Goal: Task Accomplishment & Management: Use online tool/utility

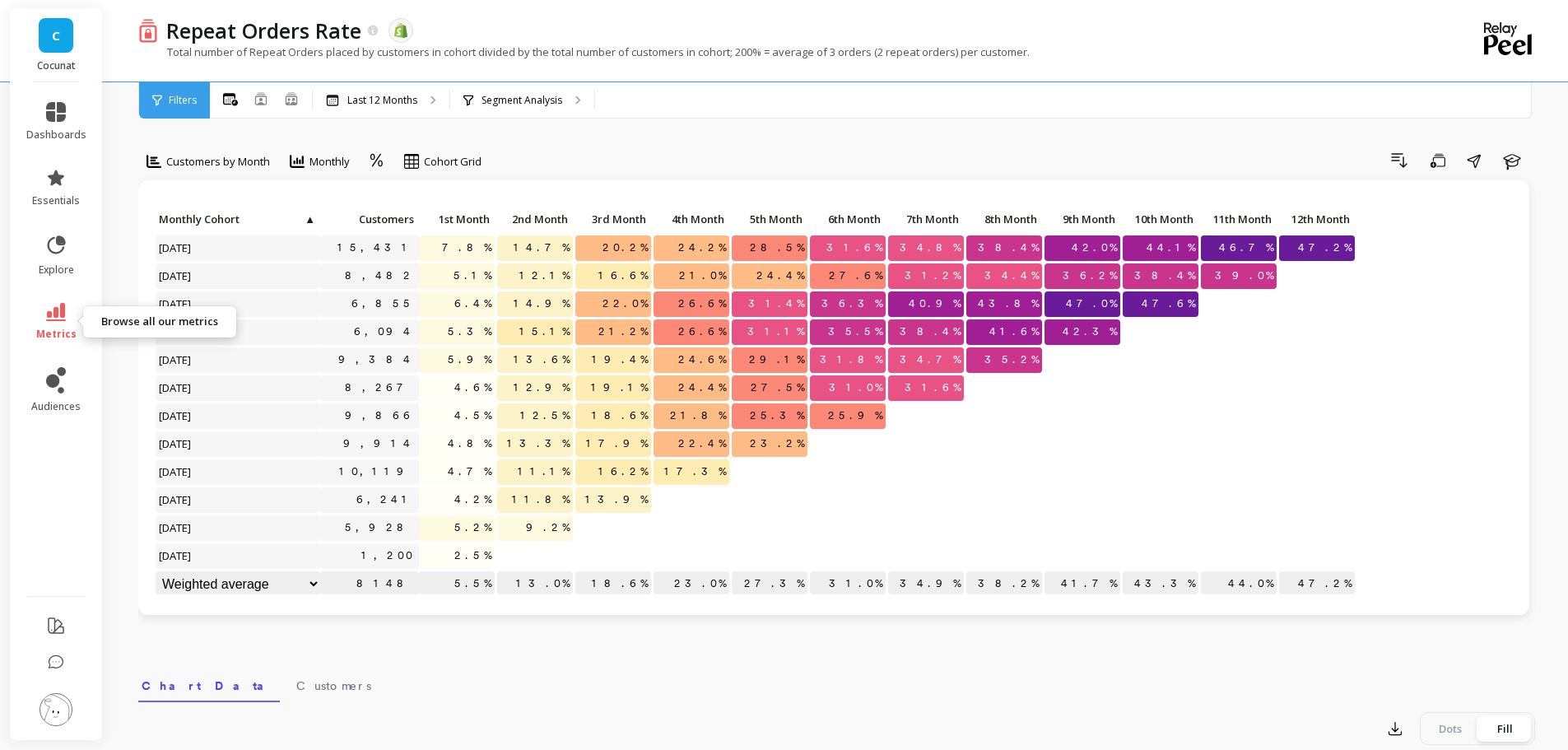
click at [51, 321] on link "metrics" at bounding box center [57, 321] width 60 height 37
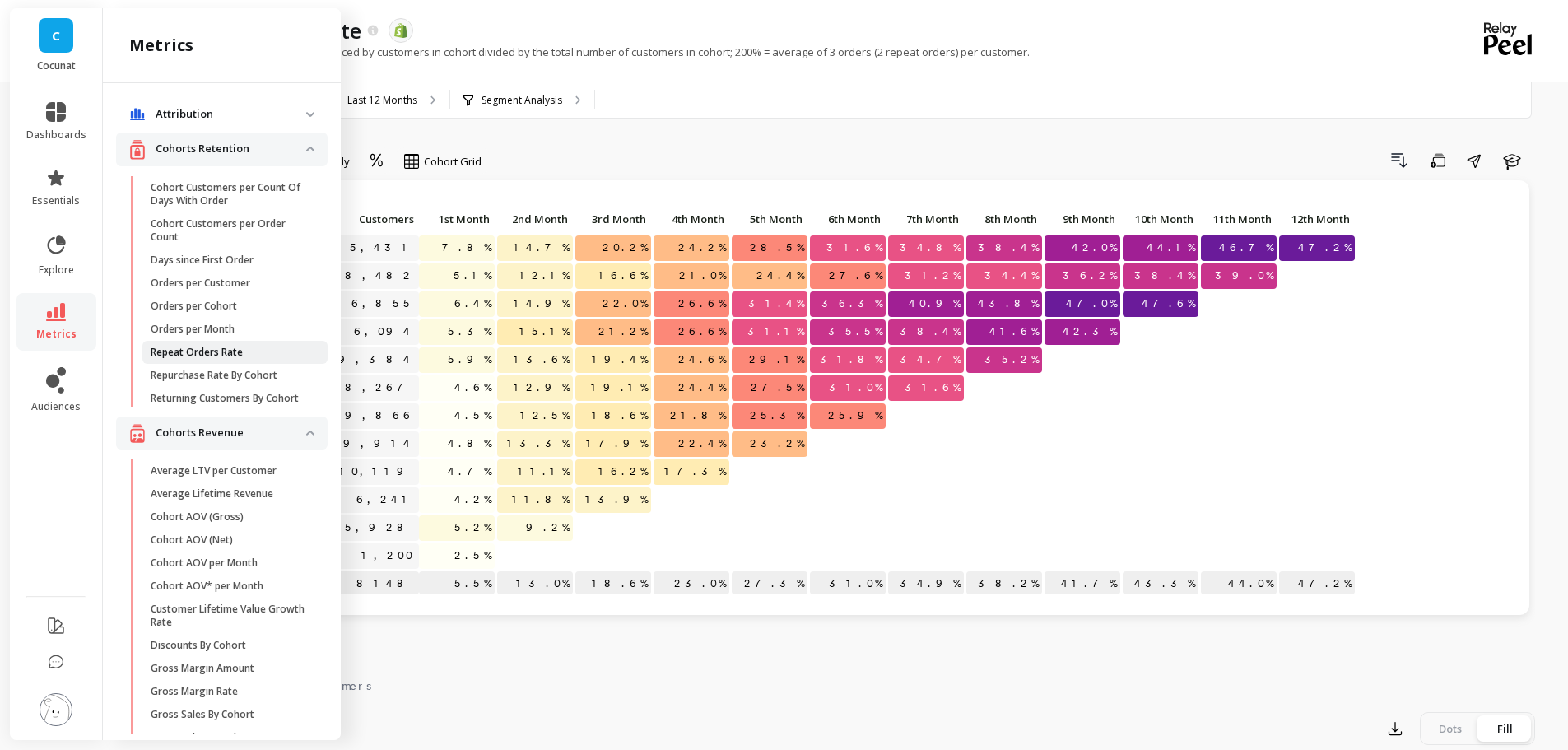
click at [213, 354] on p "Repeat Orders Rate" at bounding box center [196, 352] width 92 height 13
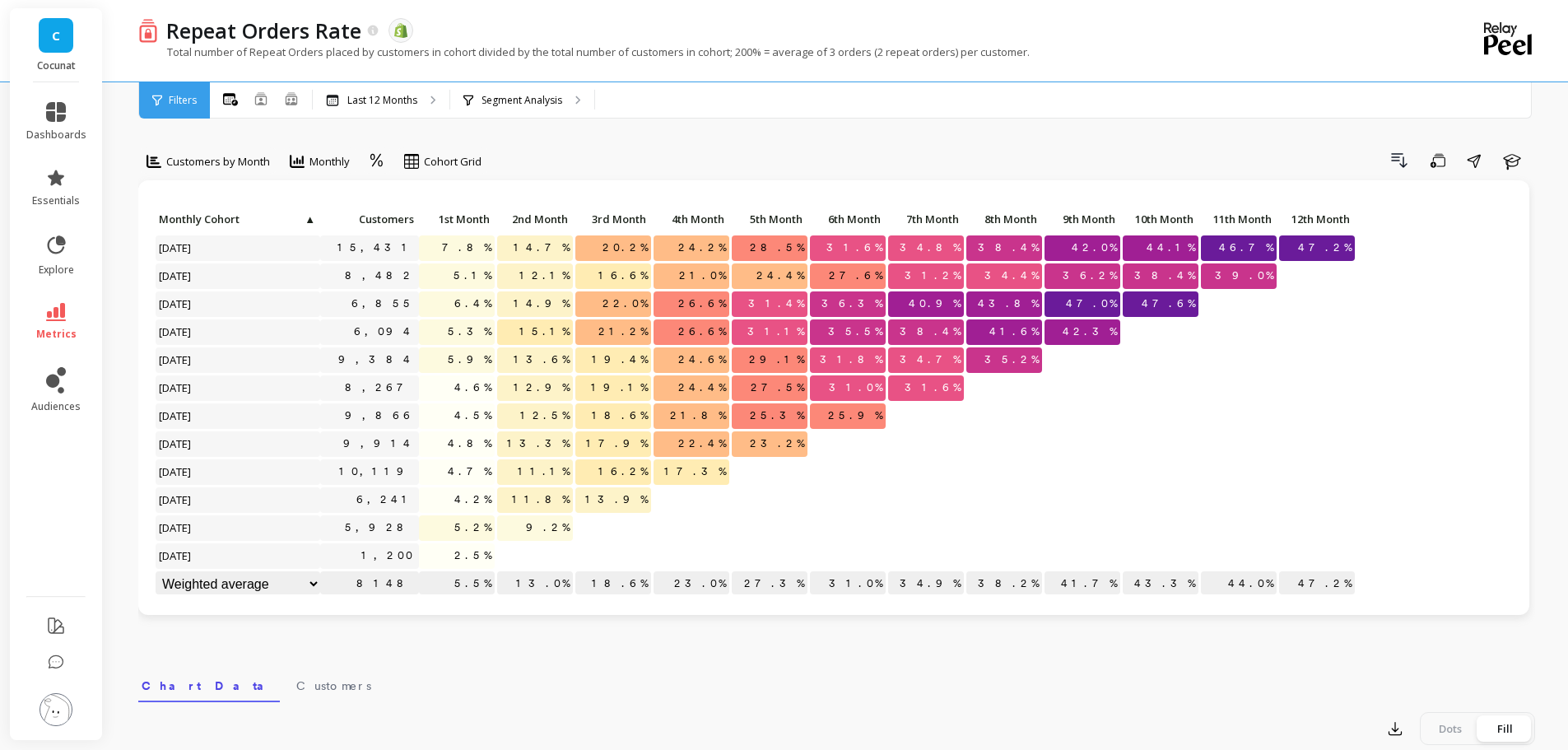
scroll to position [1, 0]
click at [315, 160] on span "Monthly" at bounding box center [330, 161] width 40 height 16
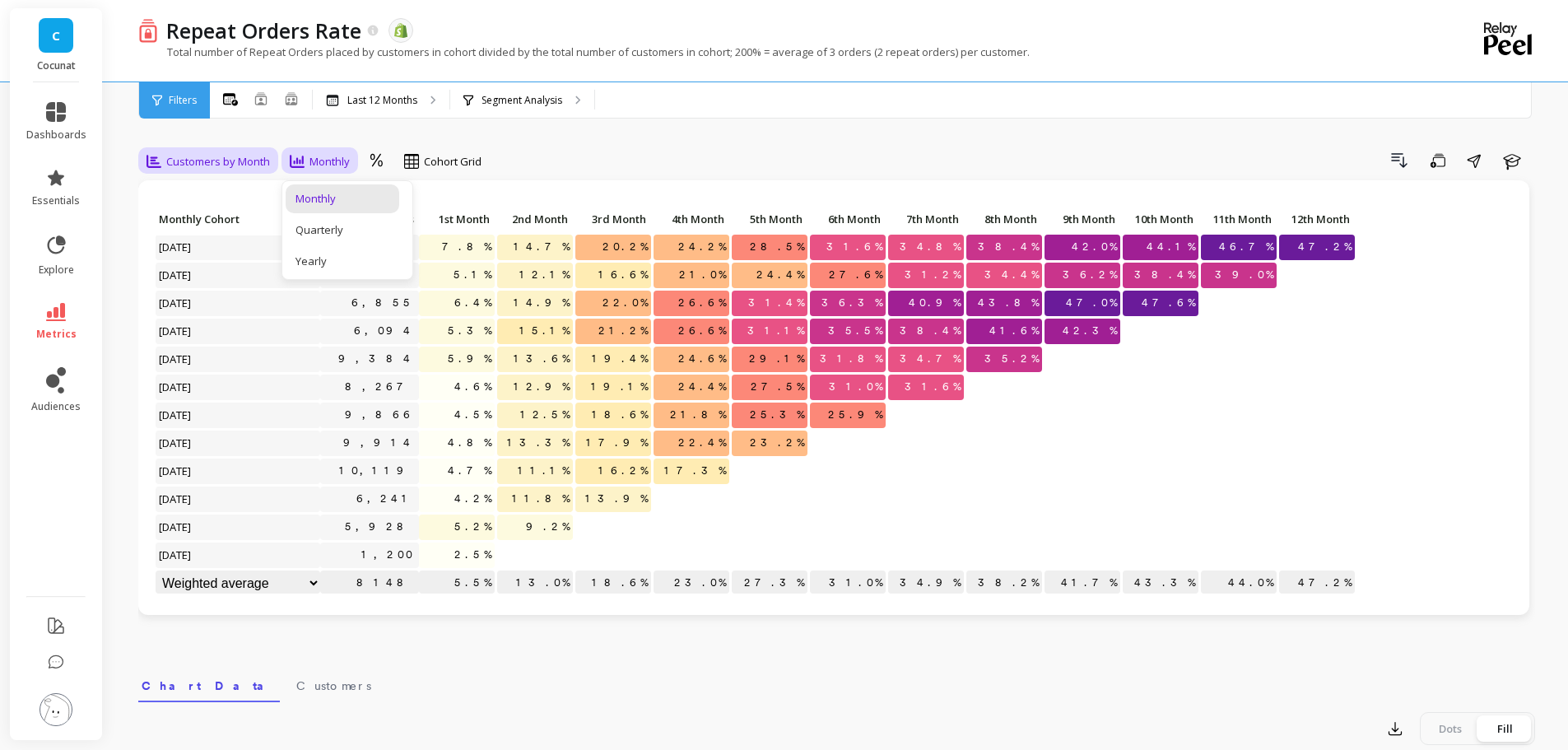
click at [257, 161] on span "Customers by Month" at bounding box center [217, 161] width 103 height 16
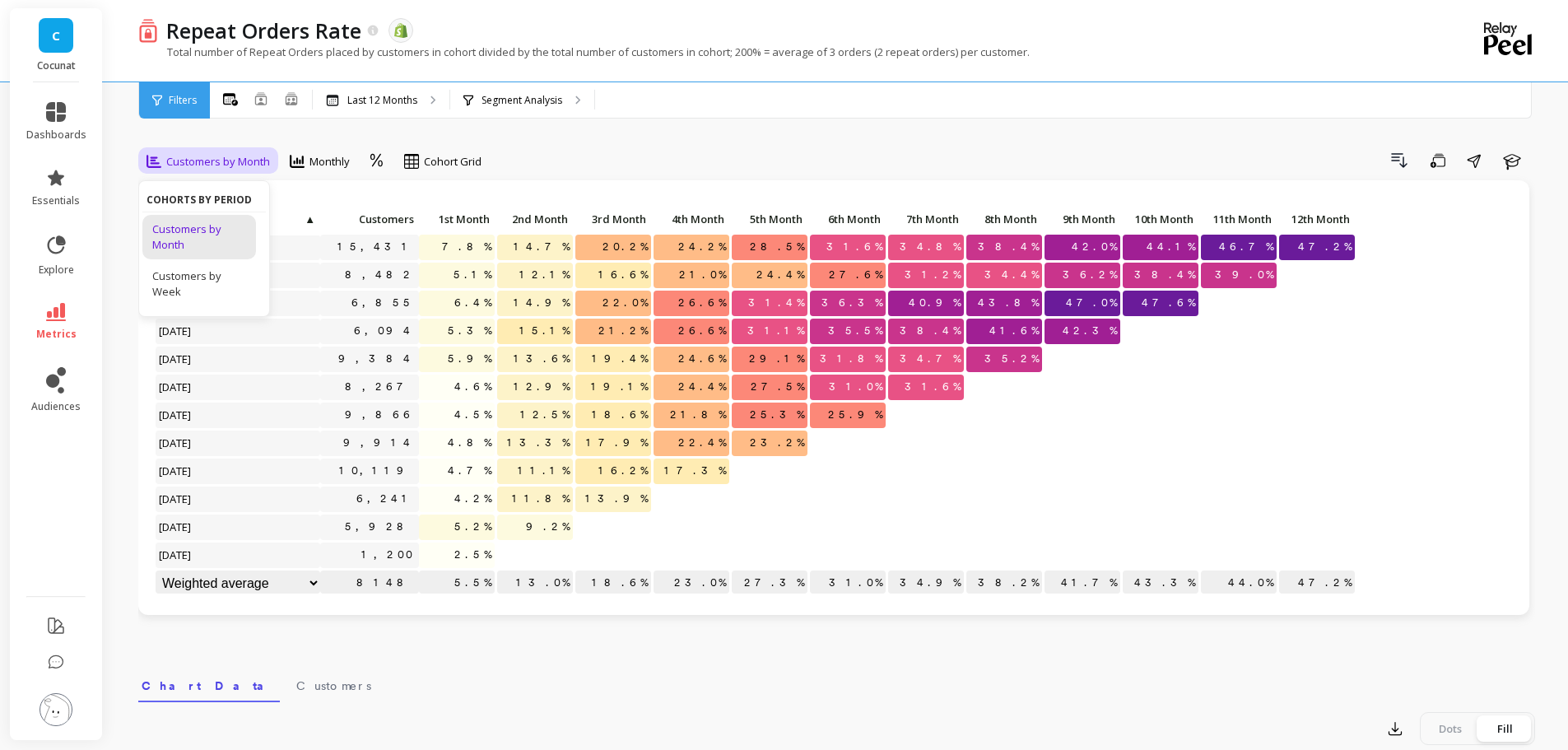
click at [256, 161] on span "Customers by Month" at bounding box center [217, 161] width 103 height 16
click at [415, 100] on p "Last 12 Months" at bounding box center [382, 100] width 70 height 13
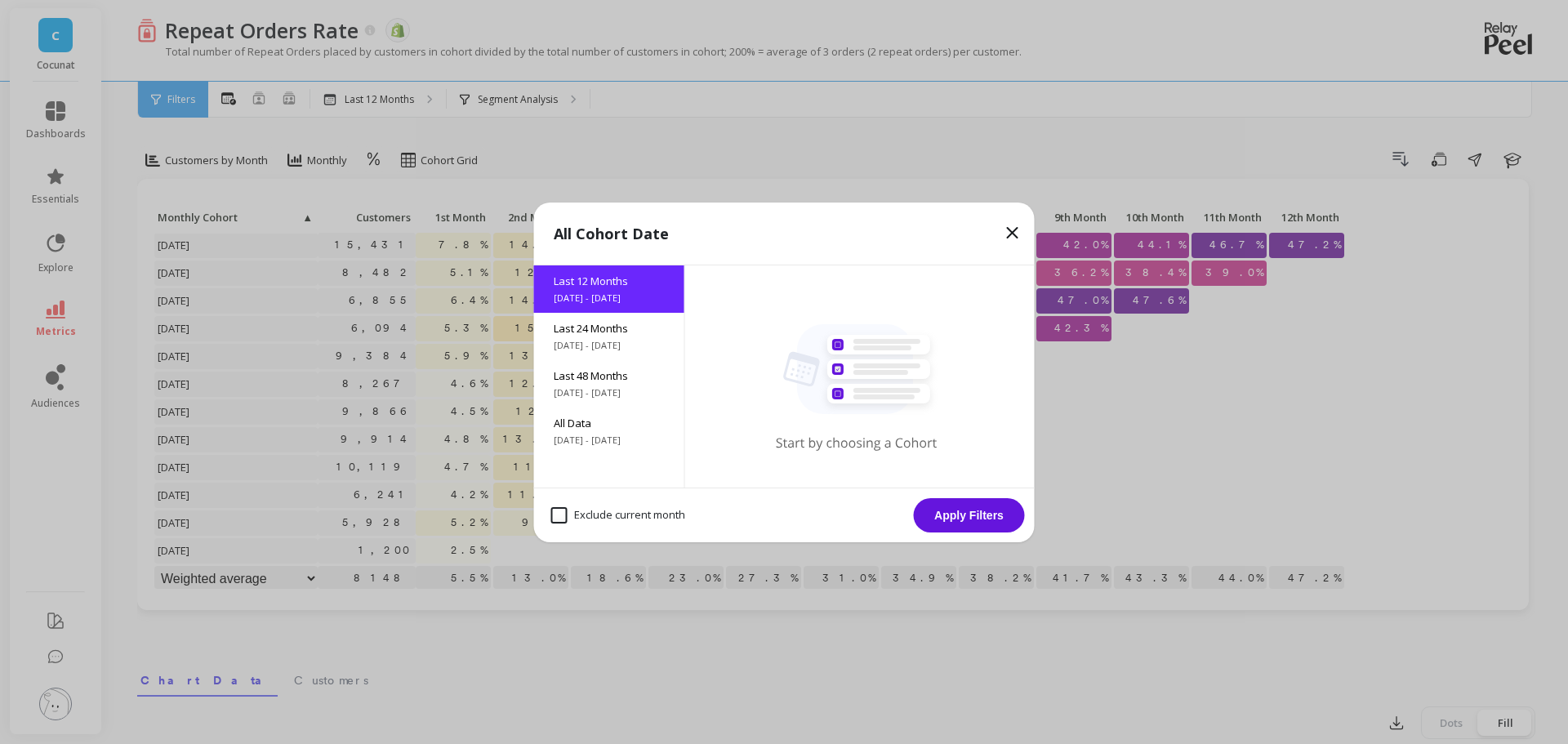
drag, startPoint x: 1016, startPoint y: 229, endPoint x: 518, endPoint y: 120, distance: 509.8
click at [1015, 229] on icon at bounding box center [1012, 233] width 20 height 20
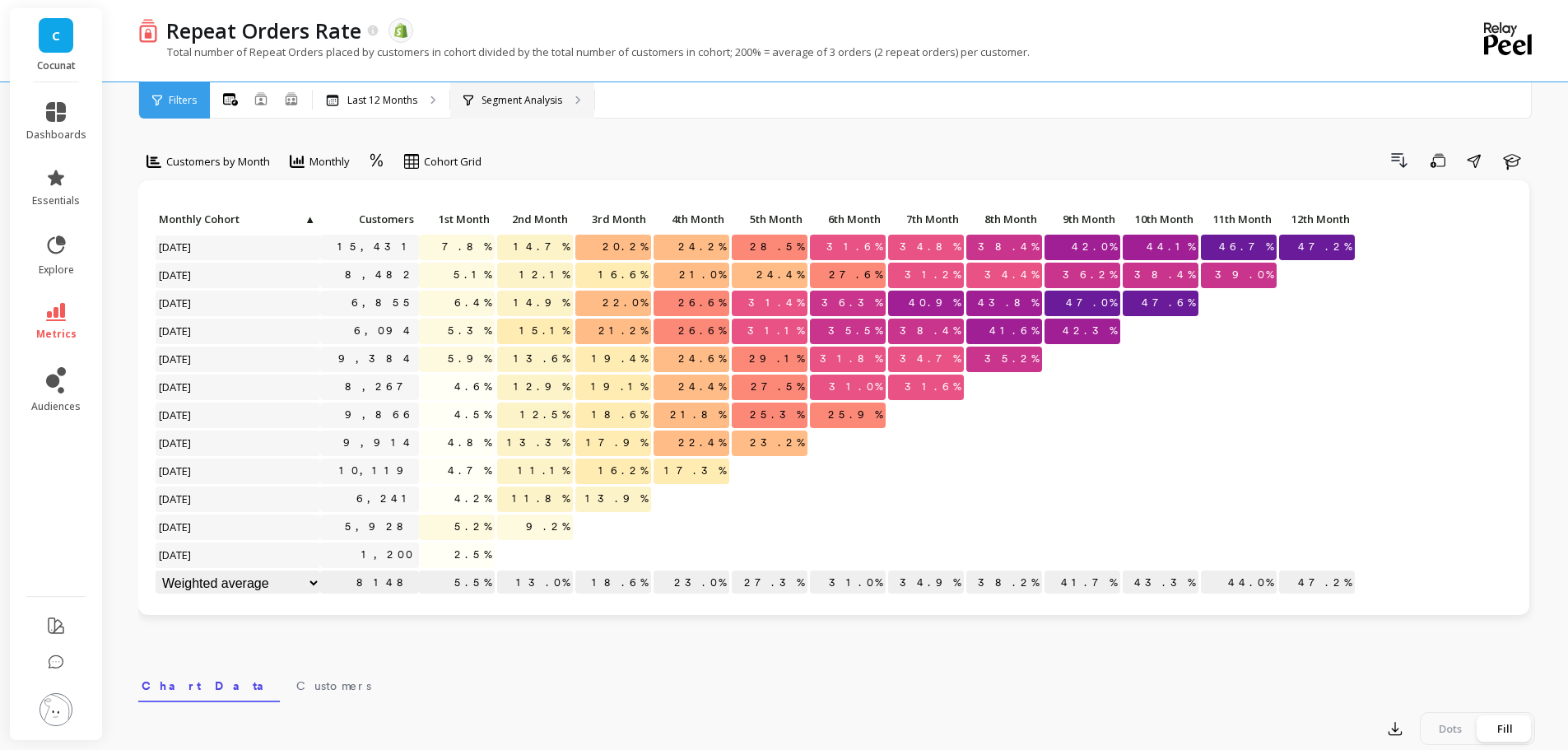
click at [523, 94] on p "Segment Analysis" at bounding box center [522, 100] width 80 height 13
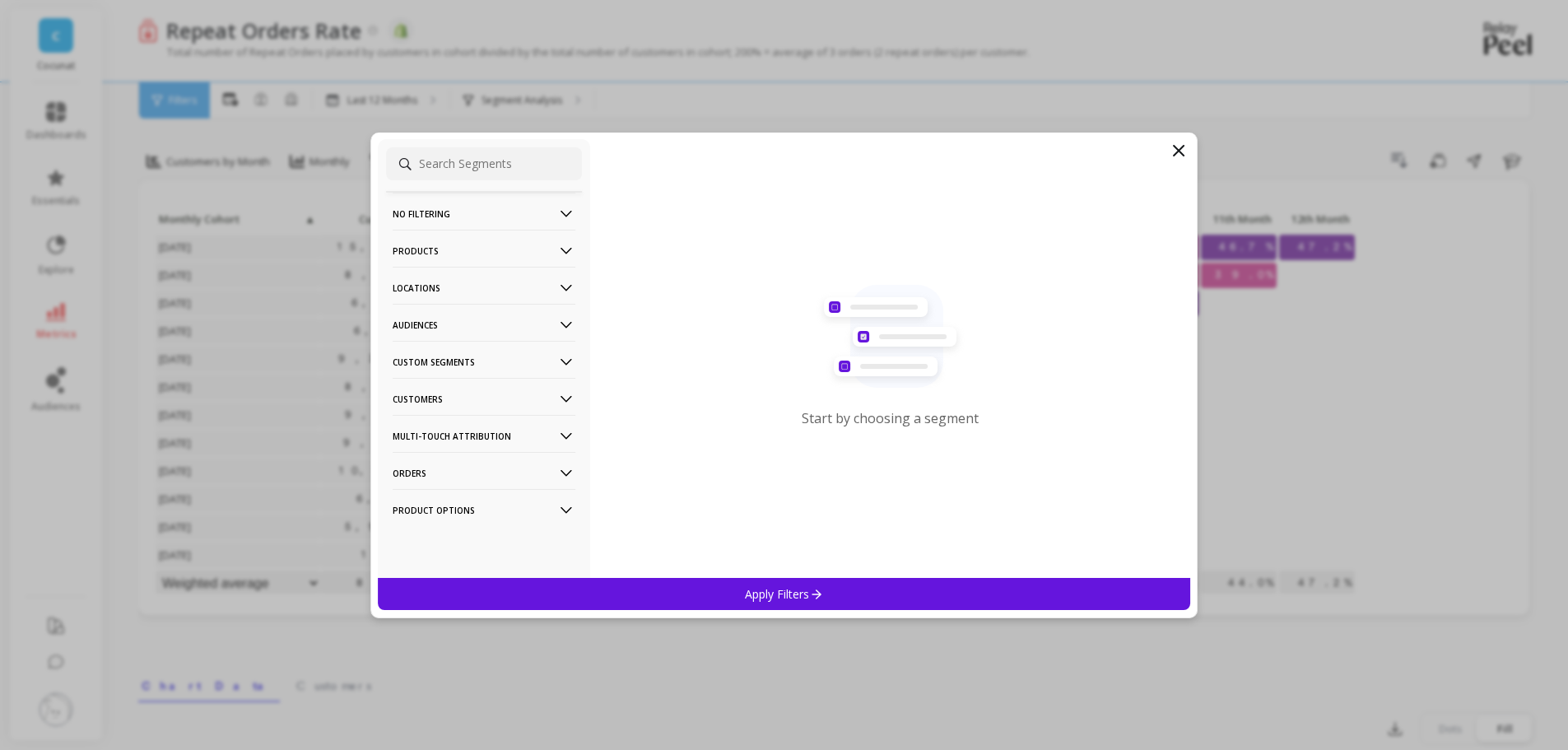
click at [557, 322] on icon at bounding box center [567, 325] width 18 height 18
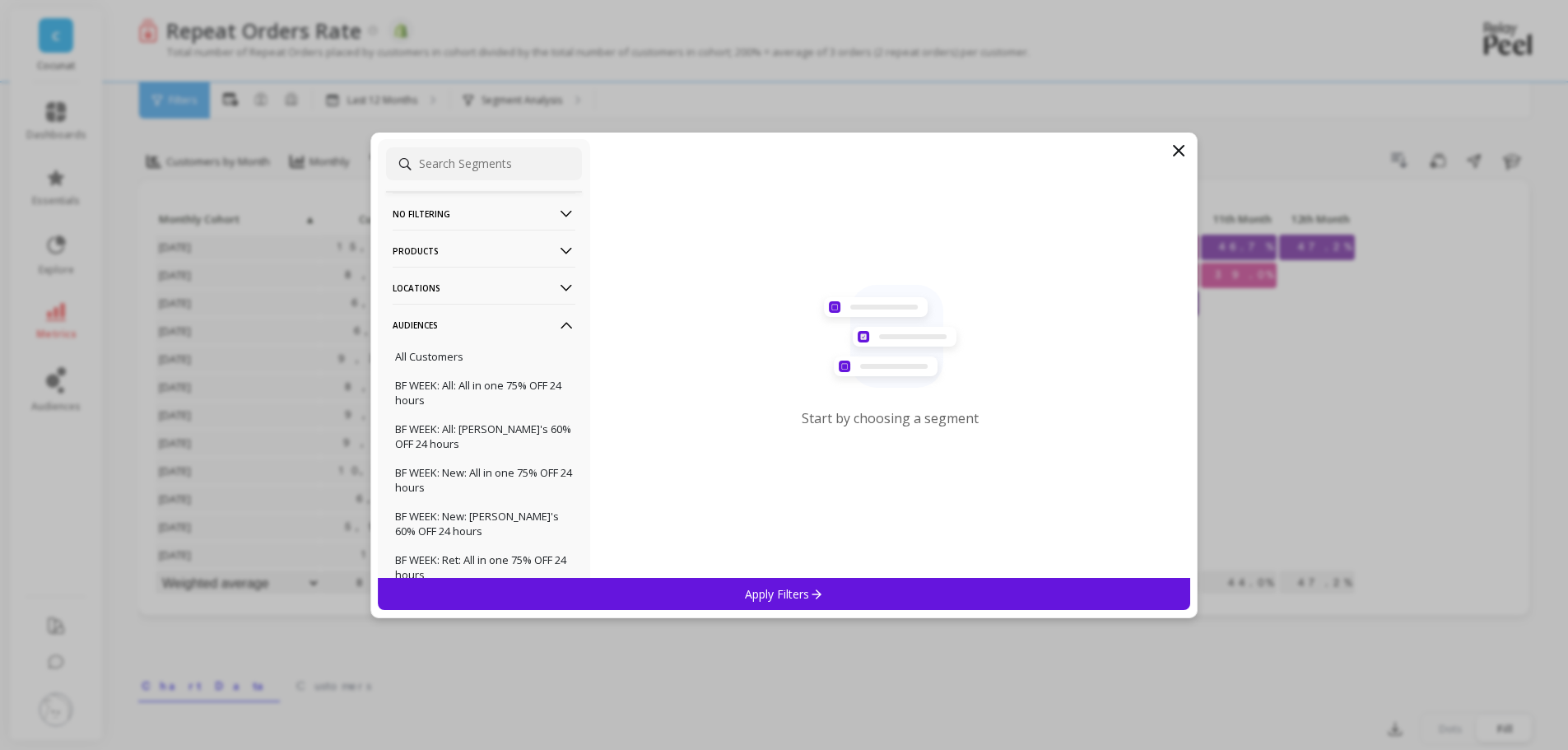
click at [557, 322] on icon at bounding box center [567, 325] width 18 height 18
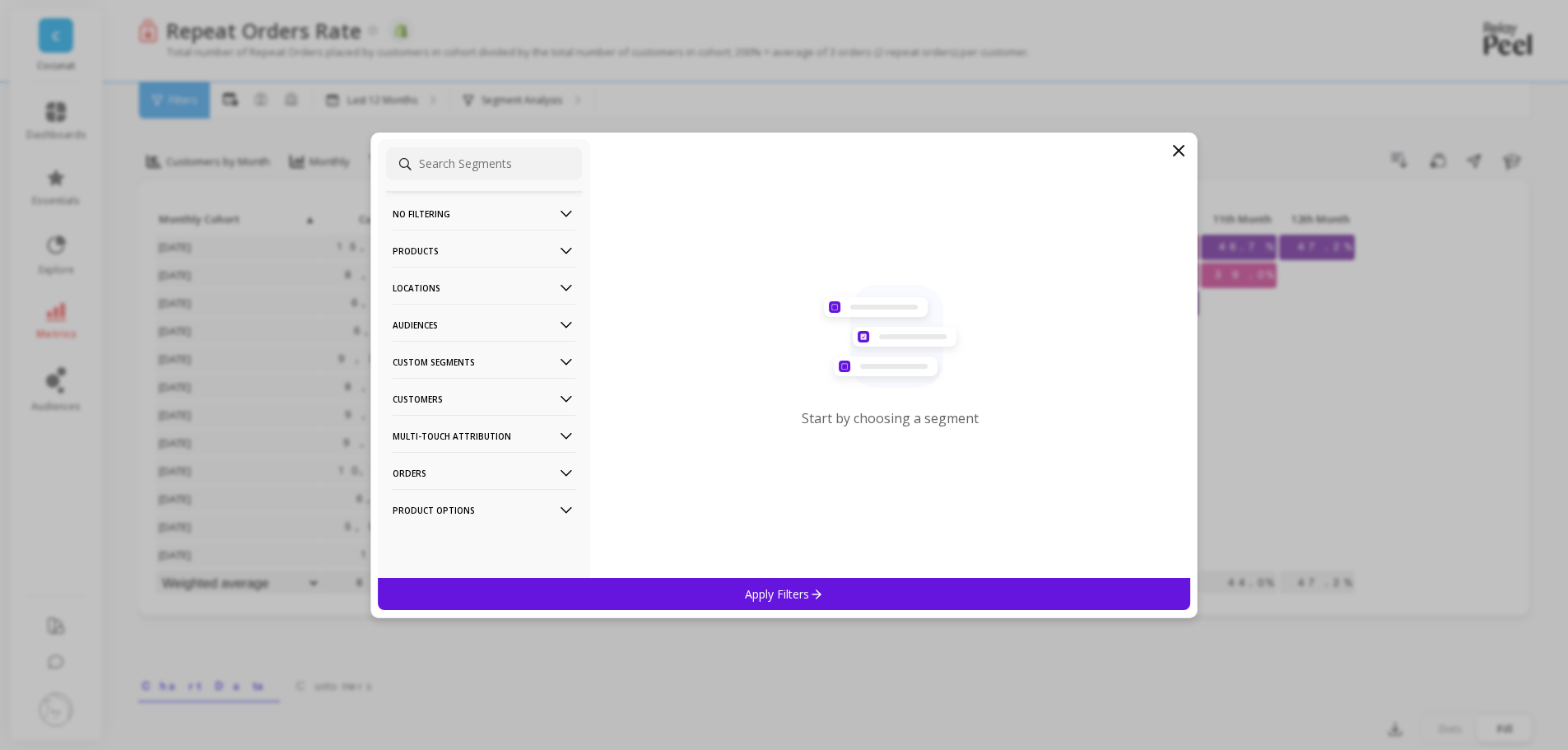
click at [557, 358] on Segments-icon at bounding box center [567, 362] width 18 height 18
click at [546, 388] on p "Customers" at bounding box center [484, 398] width 183 height 42
click at [560, 289] on icon at bounding box center [566, 289] width 12 height 6
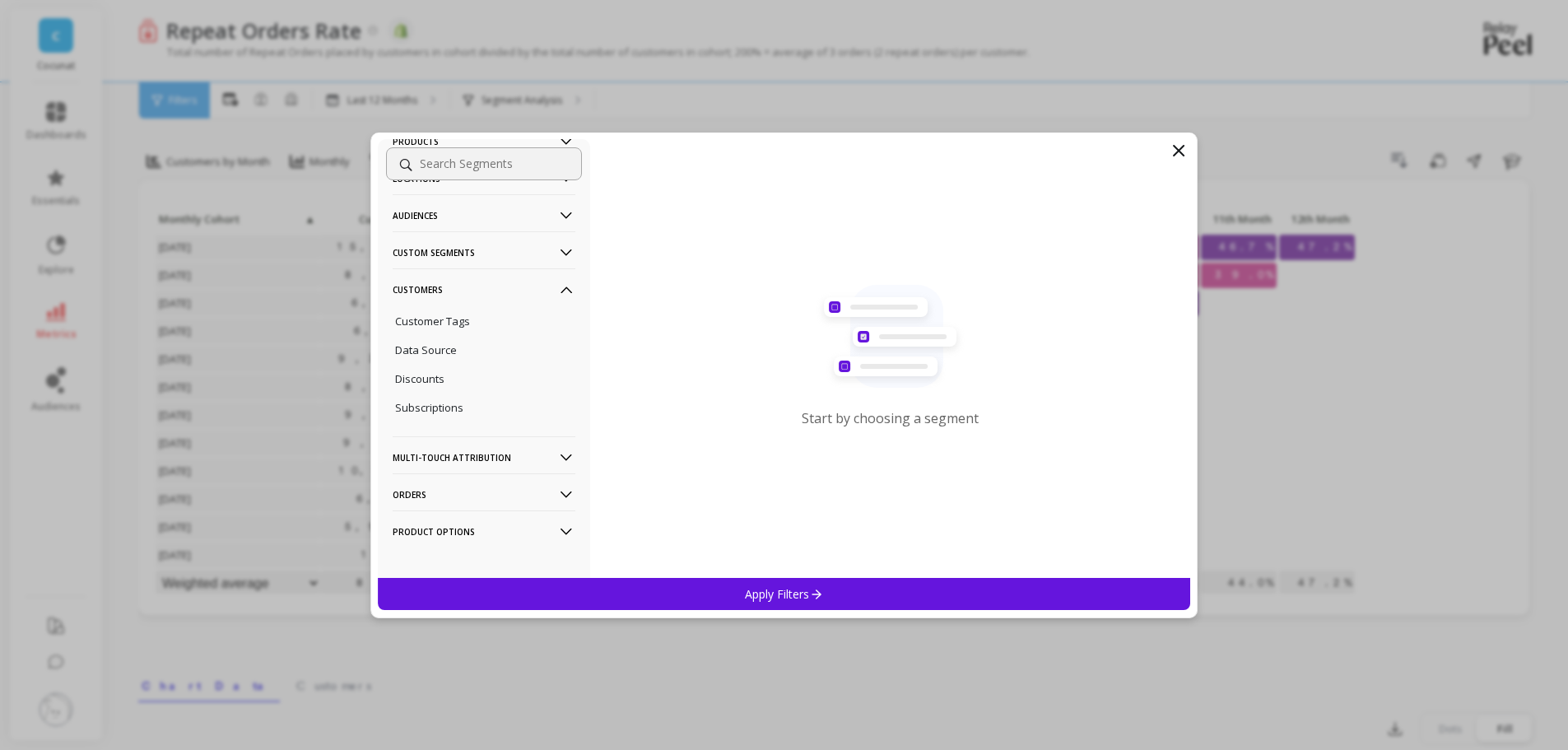
scroll to position [0, 0]
click at [557, 472] on icon at bounding box center [567, 473] width 18 height 18
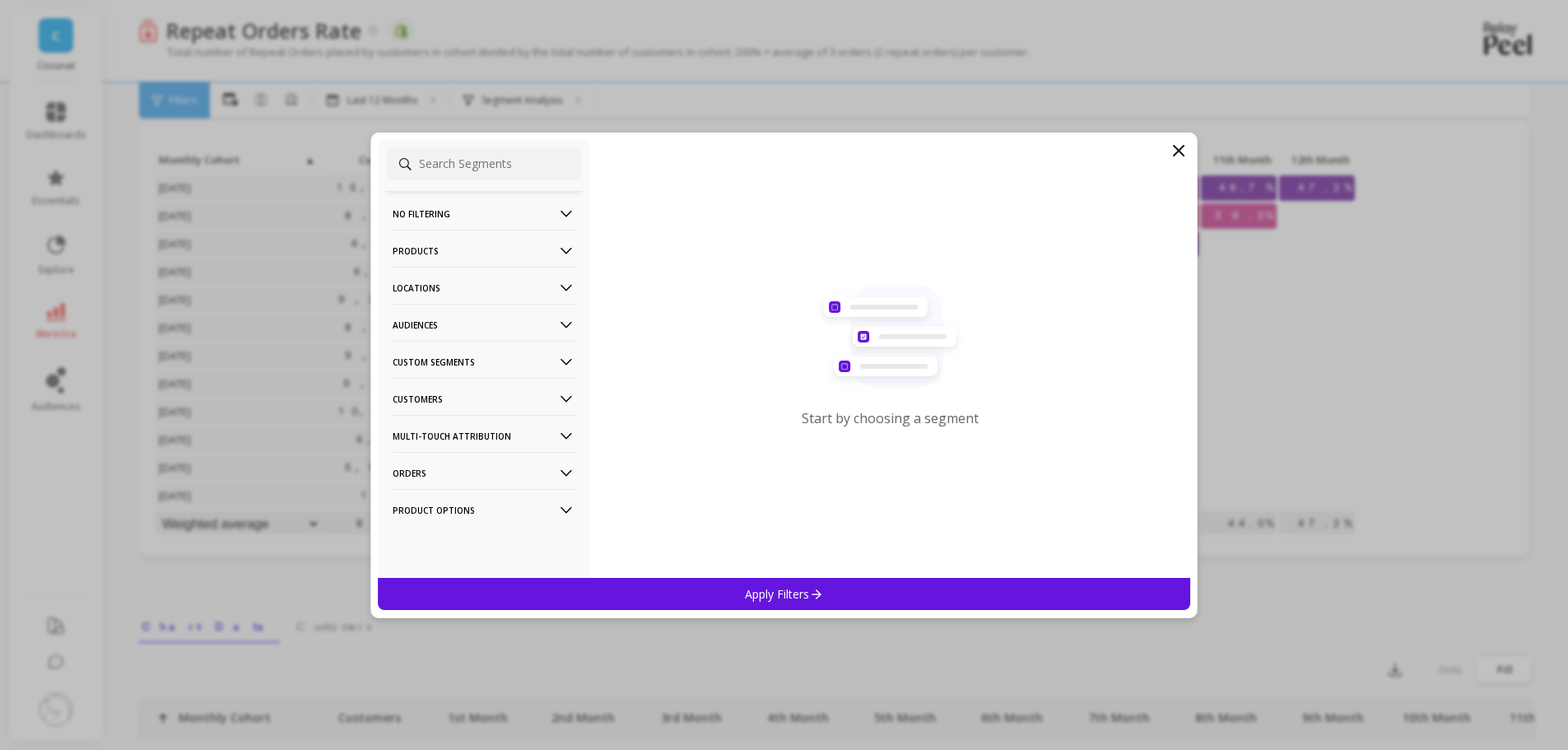
scroll to position [220, 0]
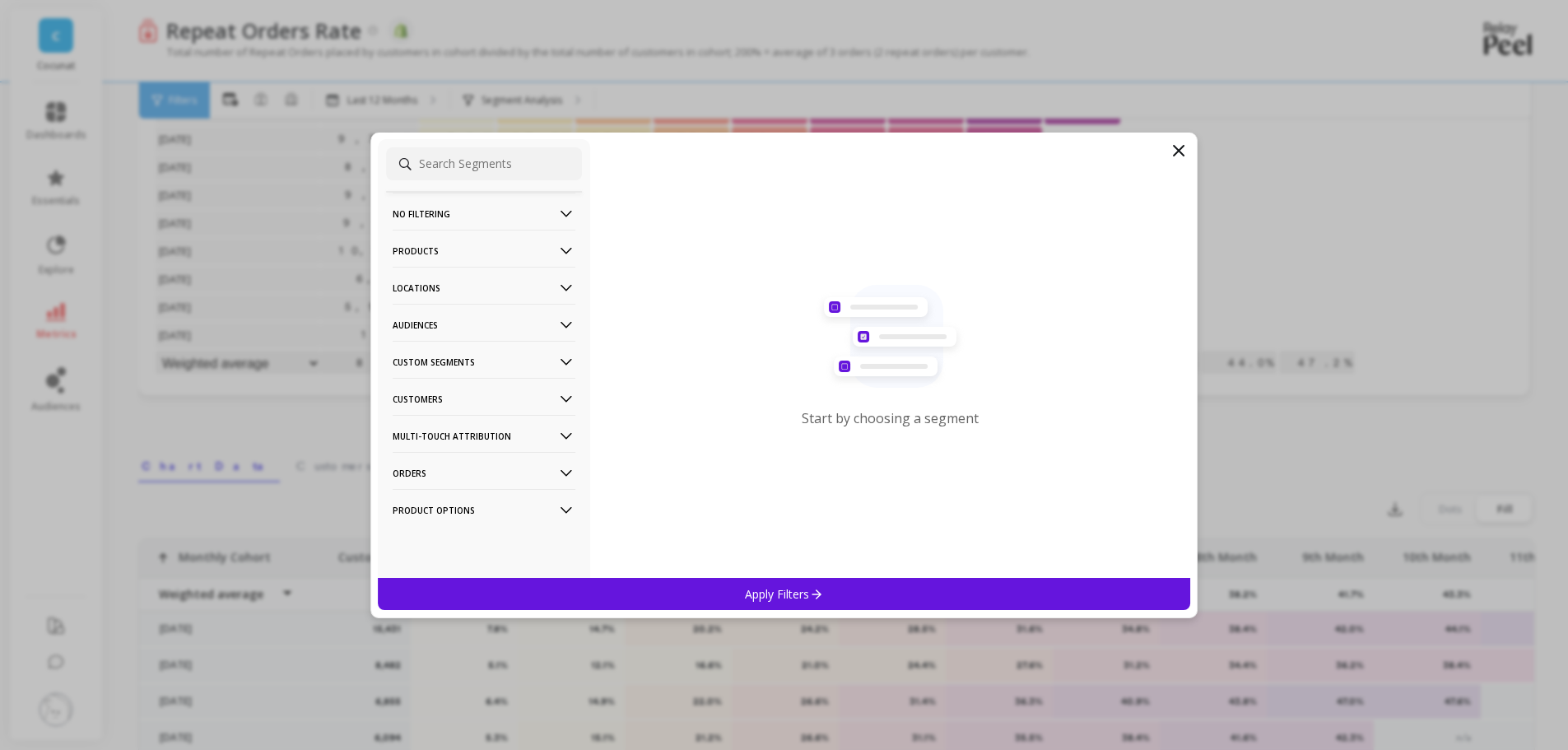
click at [1182, 160] on icon at bounding box center [1179, 151] width 20 height 20
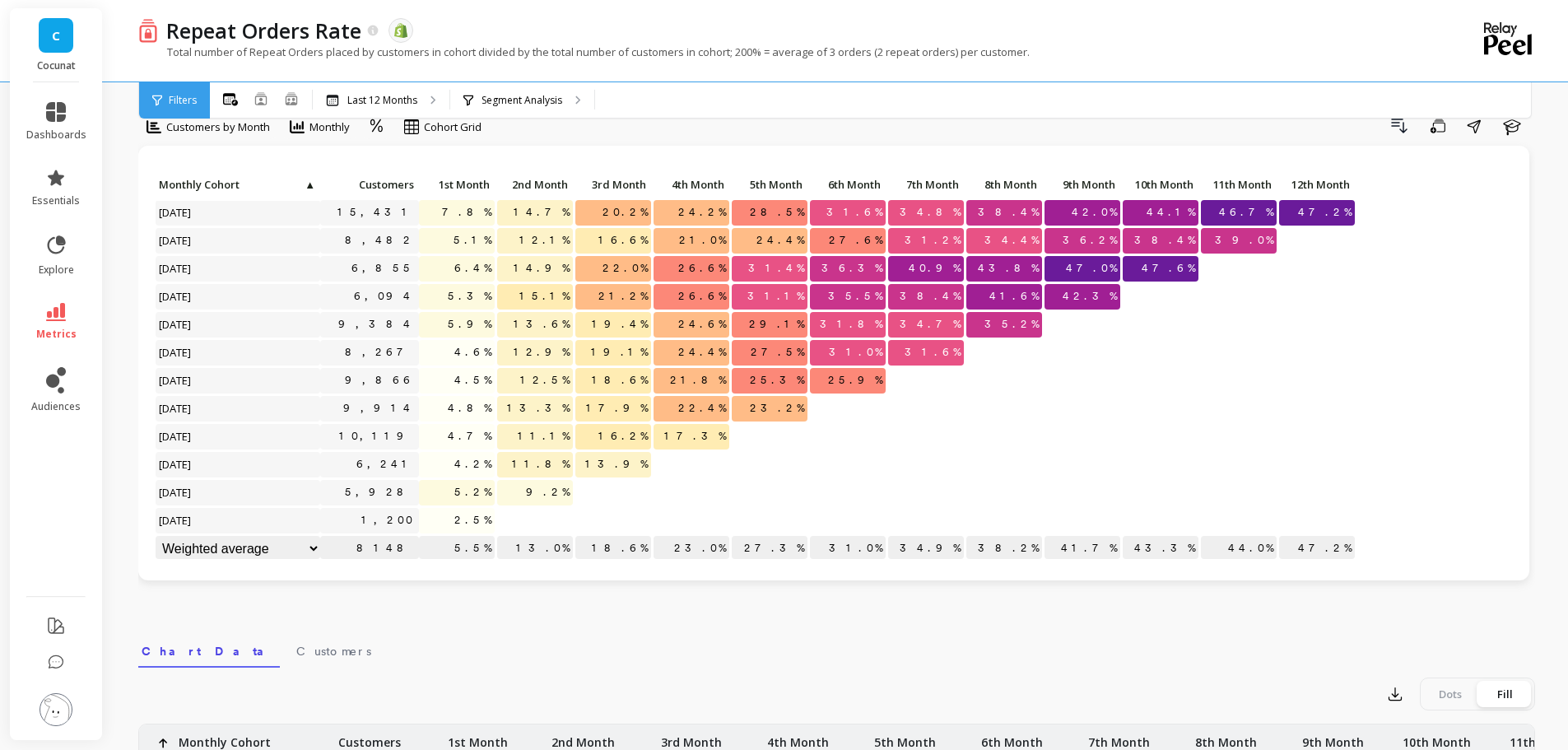
scroll to position [0, 0]
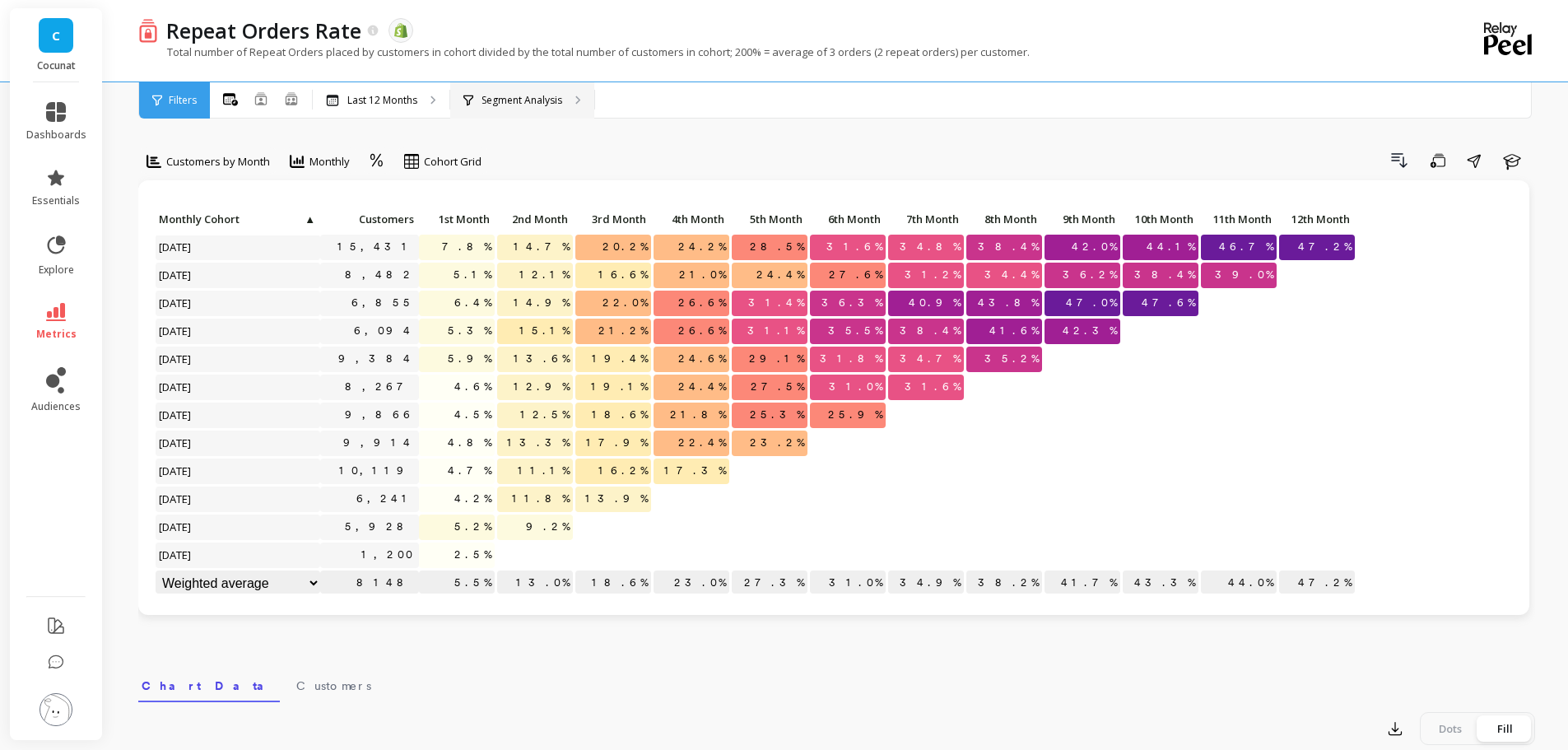
click at [535, 98] on p "Segment Analysis" at bounding box center [522, 100] width 80 height 13
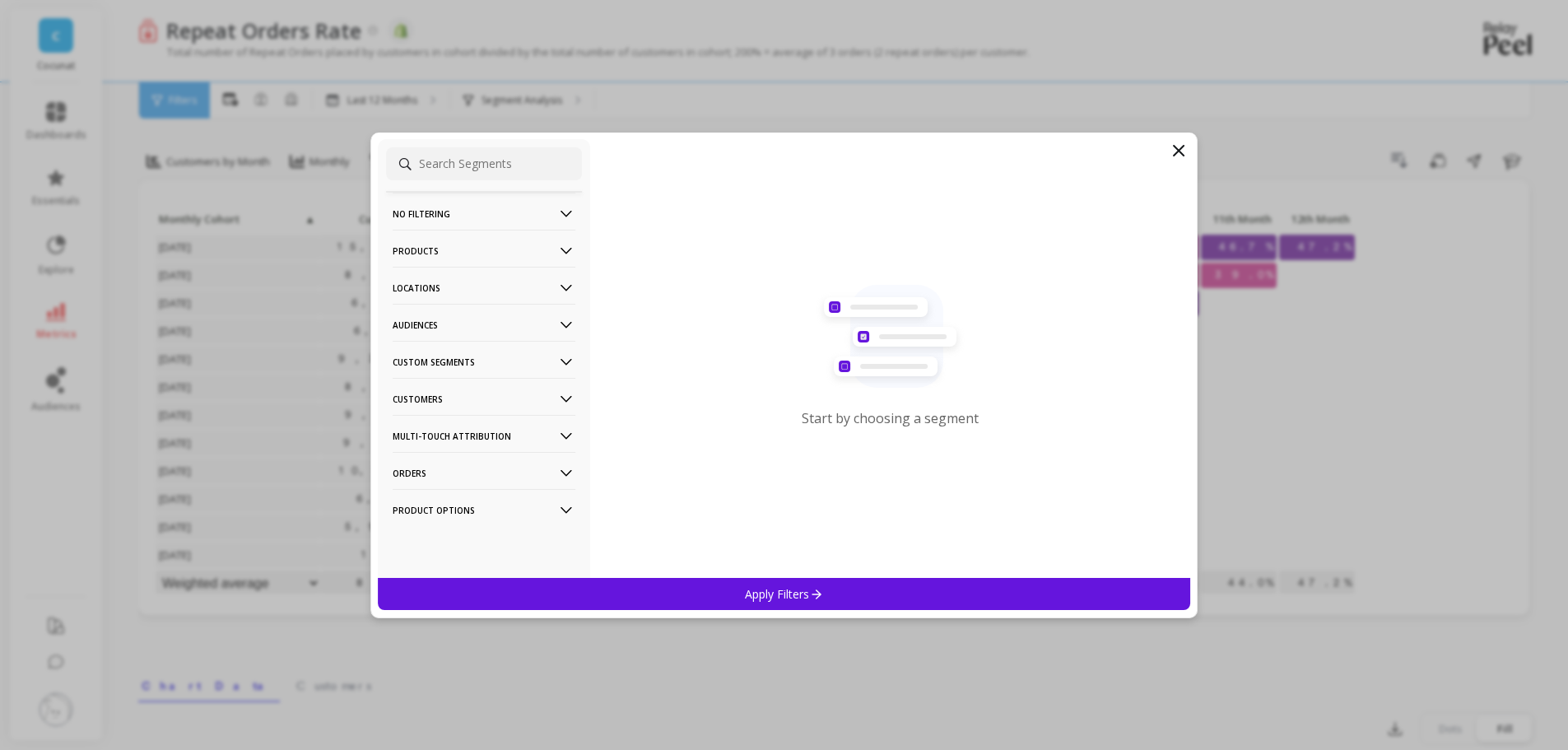
click at [560, 286] on icon at bounding box center [566, 287] width 12 height 6
click at [433, 353] on p "Countries" at bounding box center [418, 348] width 48 height 15
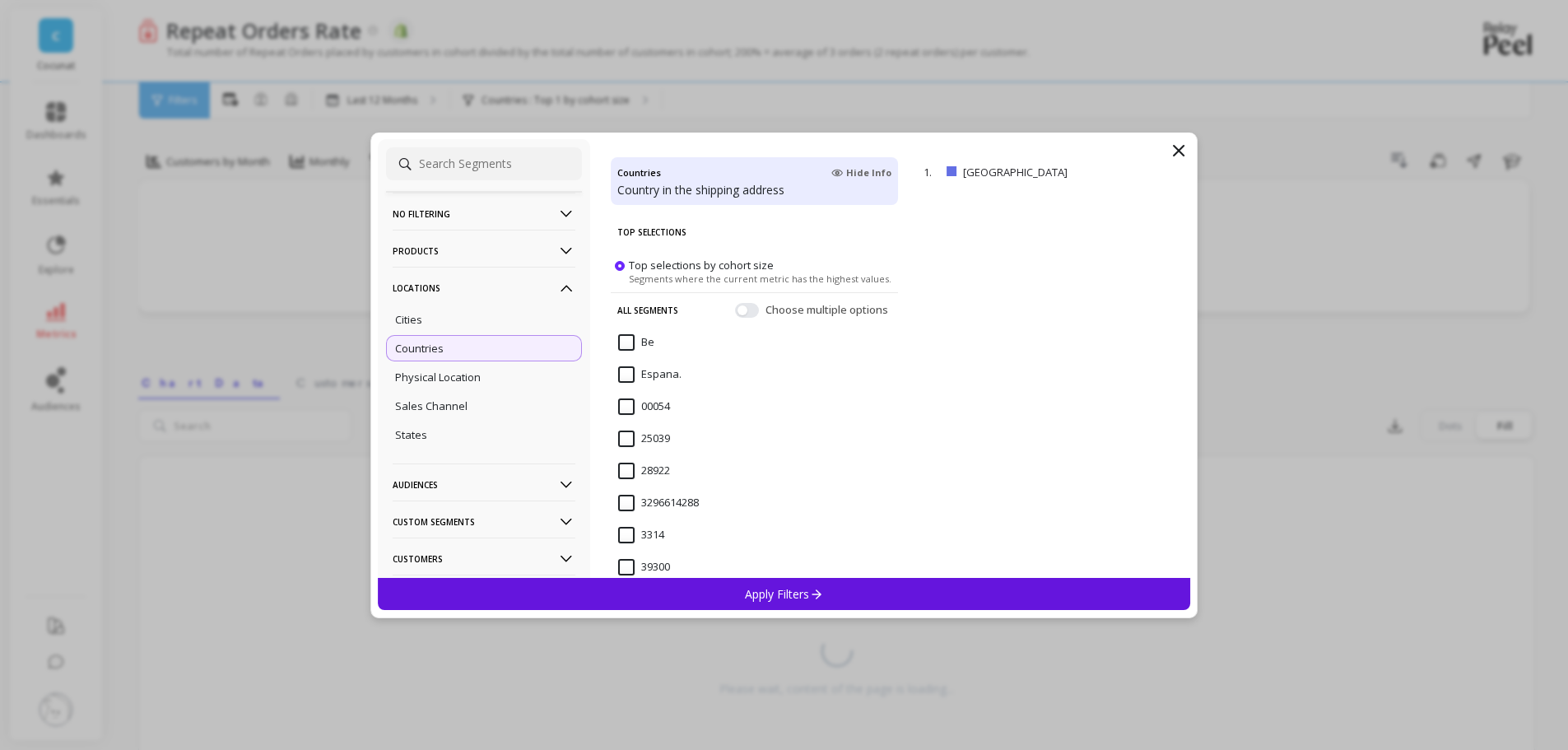
click at [779, 590] on p "Apply Filters" at bounding box center [784, 593] width 79 height 16
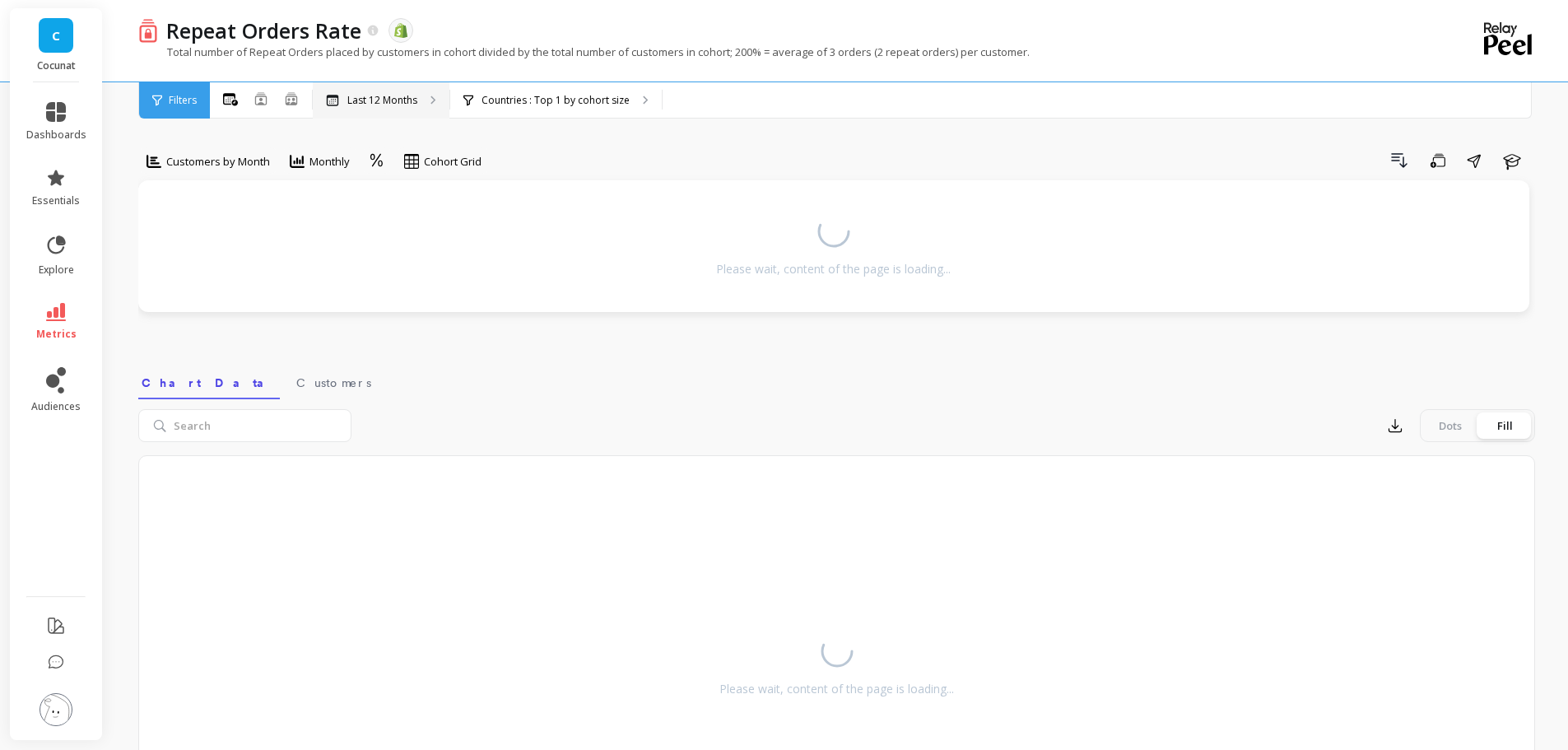
click at [422, 108] on div "Last 12 Months" at bounding box center [381, 100] width 137 height 37
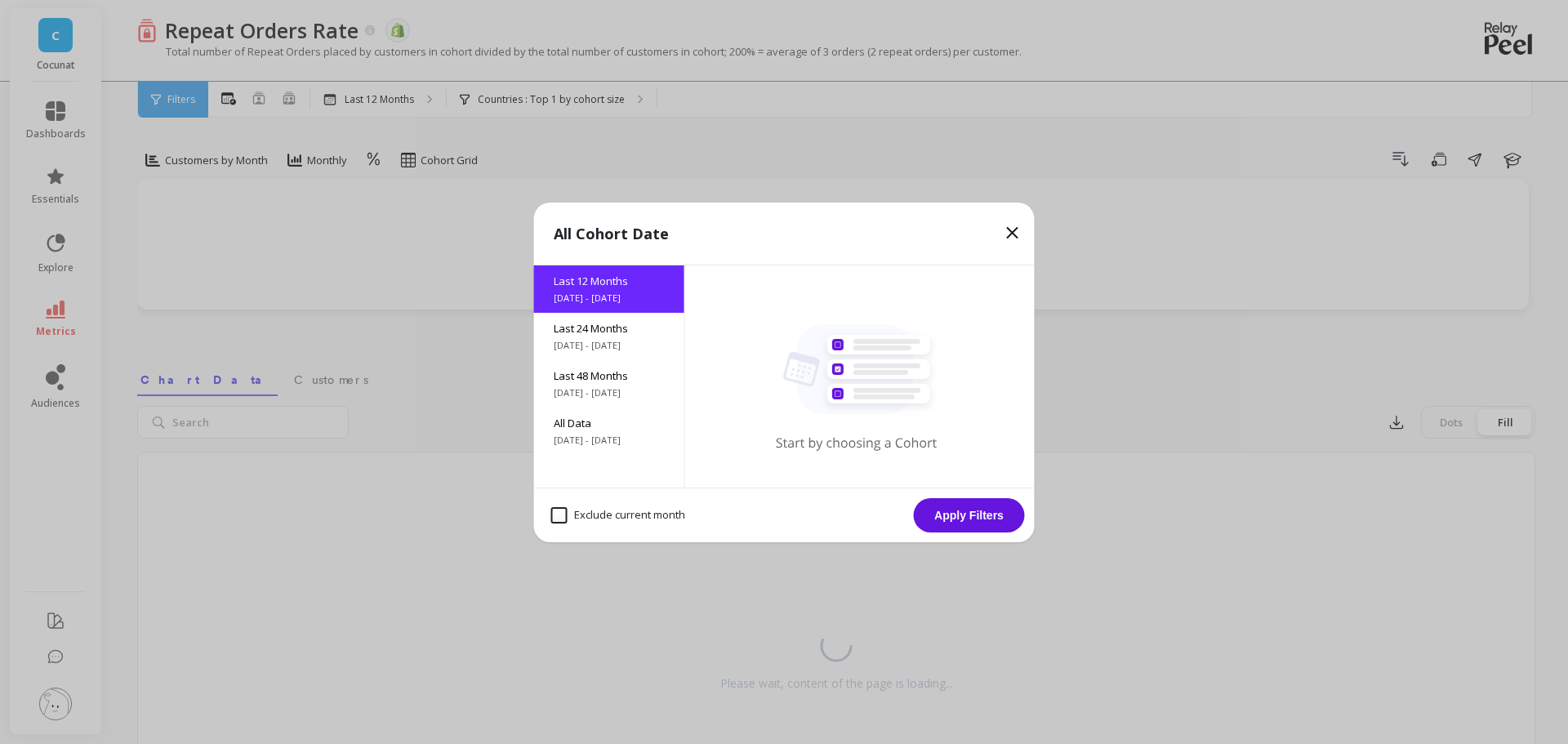
click at [561, 518] on month "Exclude current month" at bounding box center [618, 515] width 134 height 16
checkbox month "true"
click at [974, 515] on button "Apply Filters" at bounding box center [969, 515] width 111 height 34
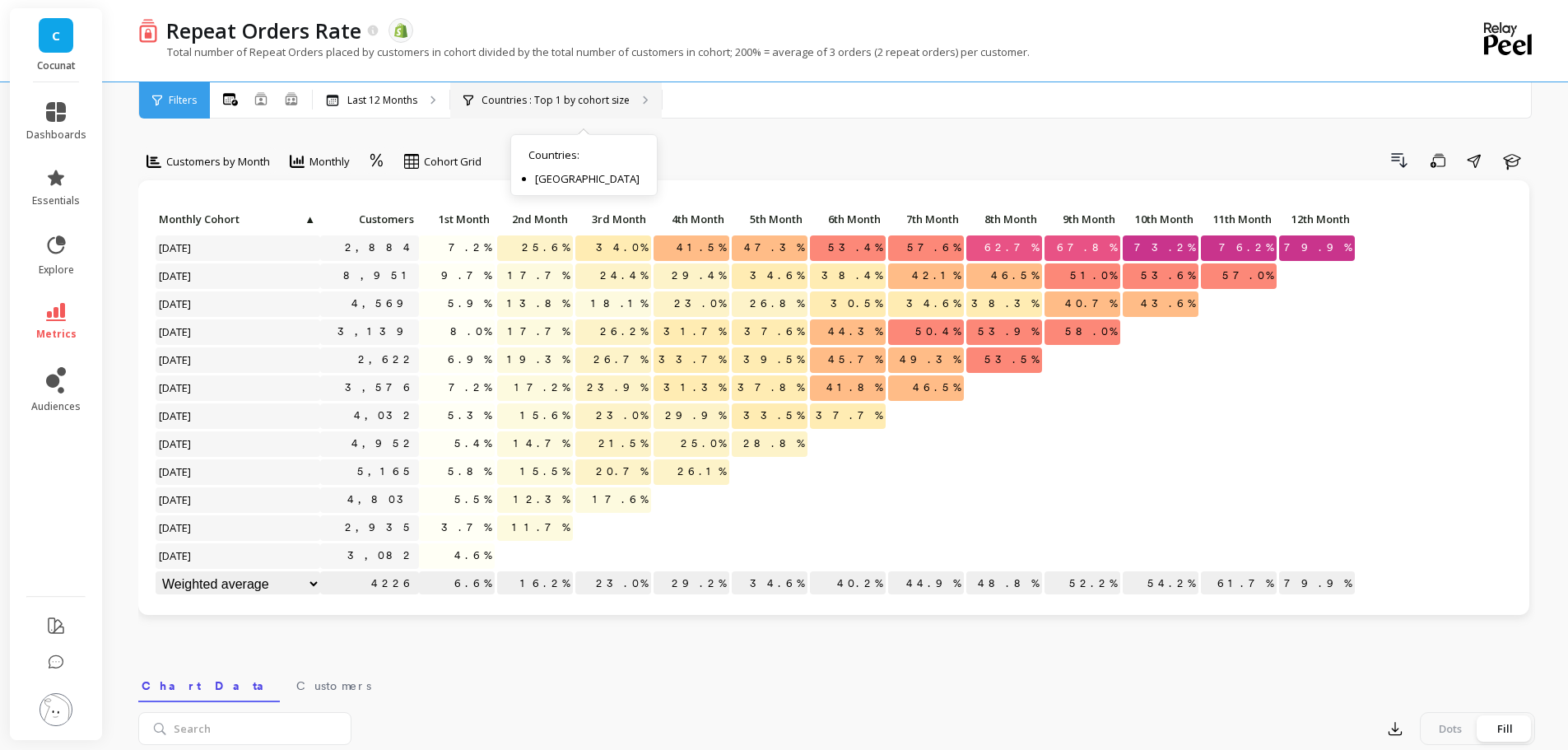
click at [560, 107] on div "Countries : Top 1 by cohort size Countries : [GEOGRAPHIC_DATA]" at bounding box center [556, 100] width 212 height 37
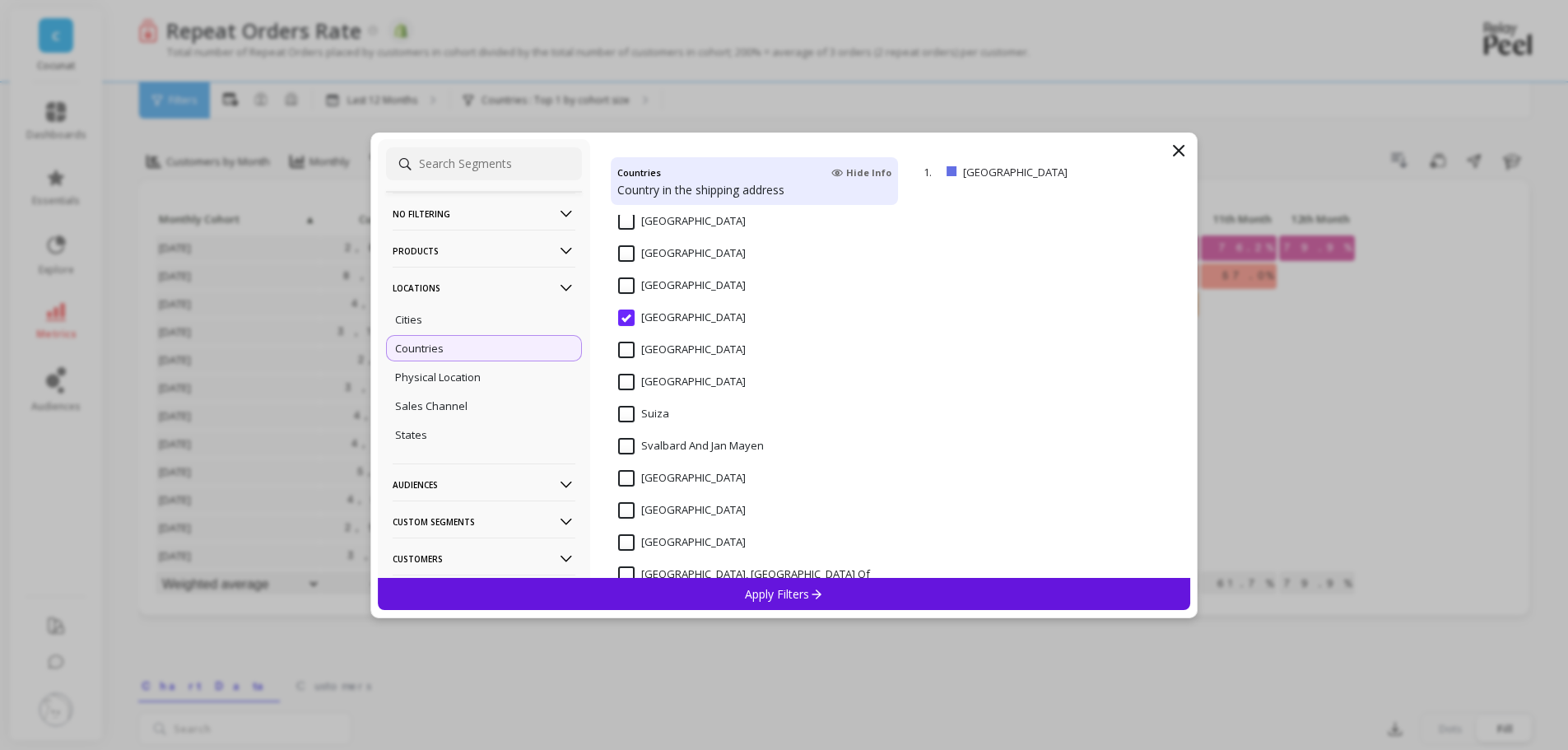
scroll to position [5595, 0]
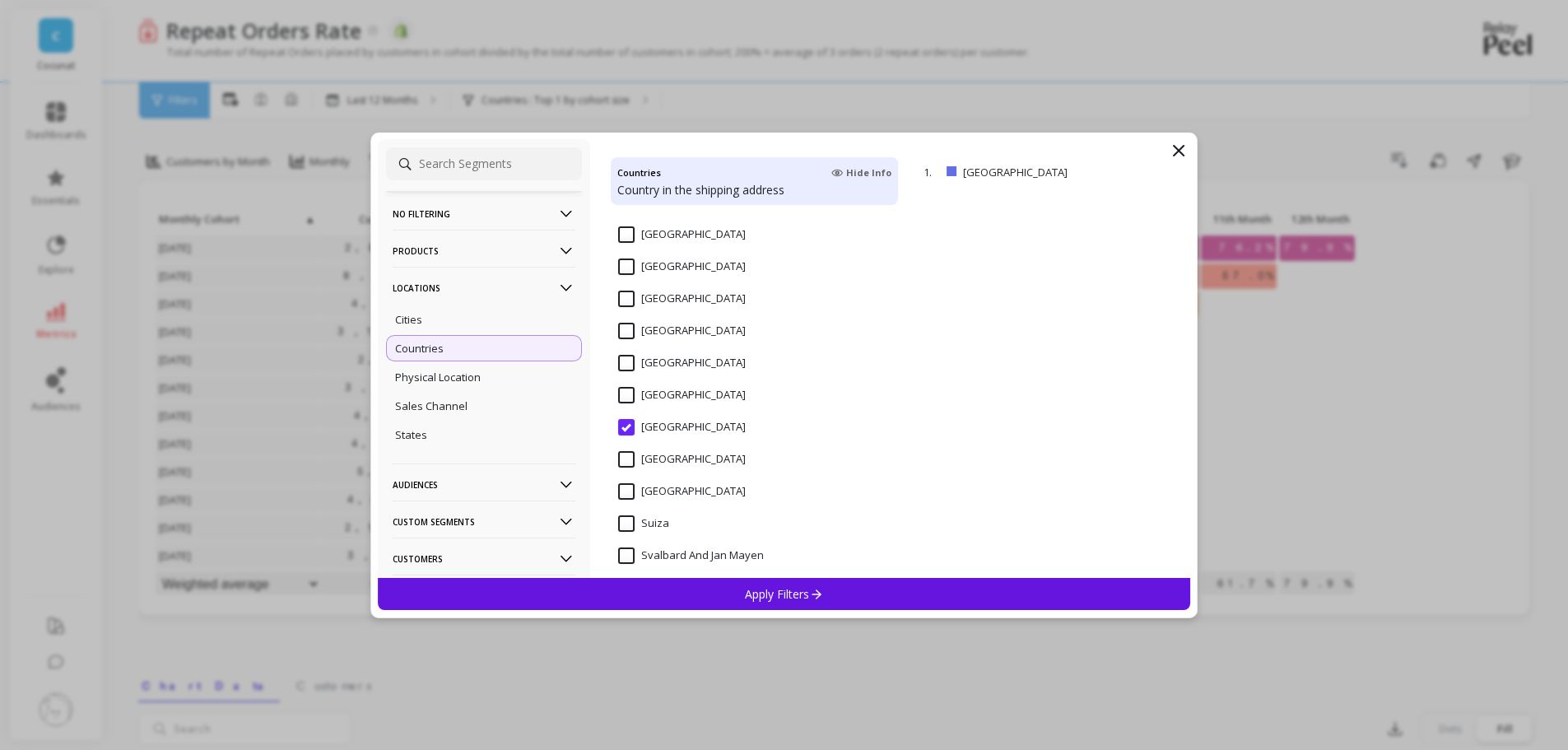
click at [1181, 148] on icon at bounding box center [1179, 150] width 10 height 10
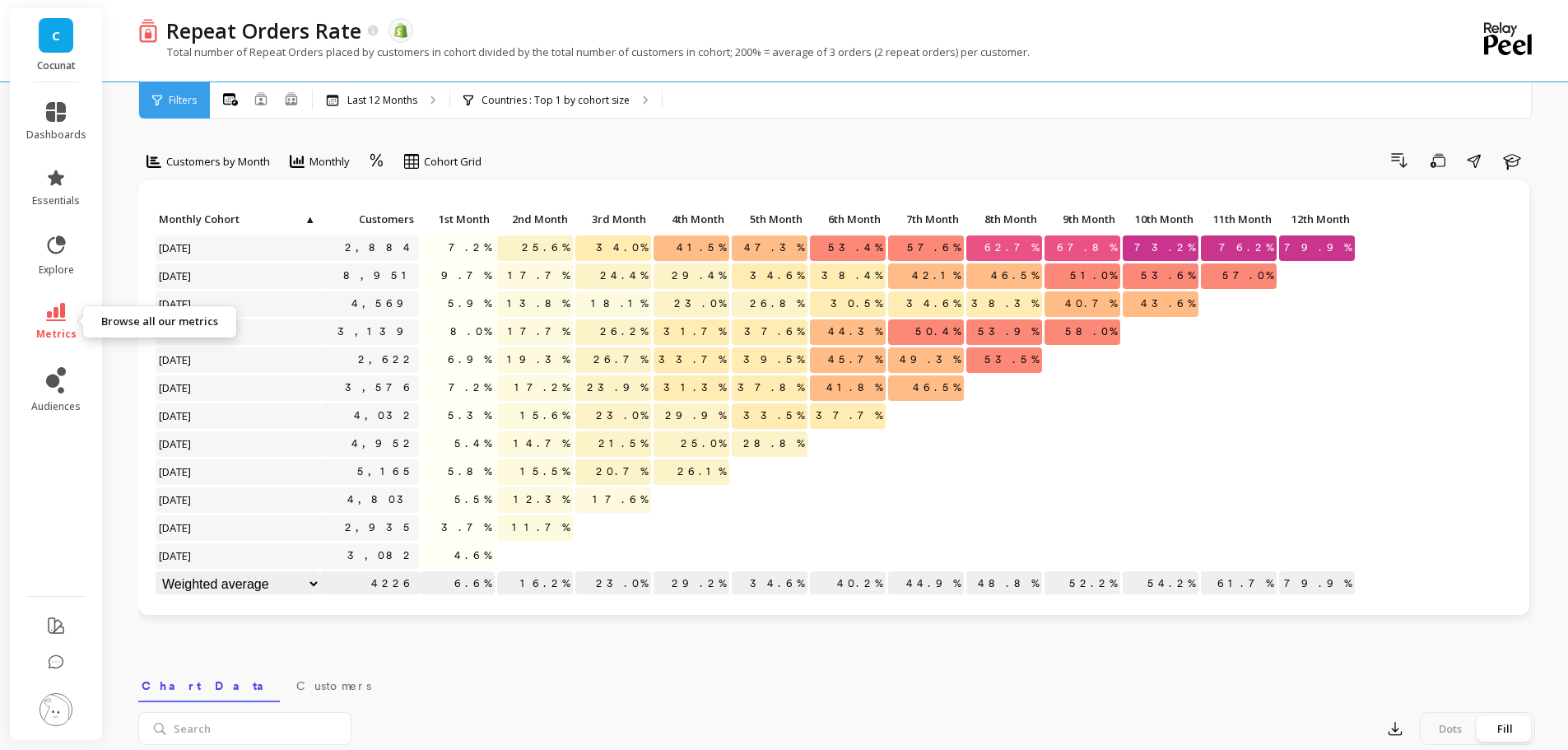
click at [62, 318] on icon at bounding box center [56, 312] width 20 height 18
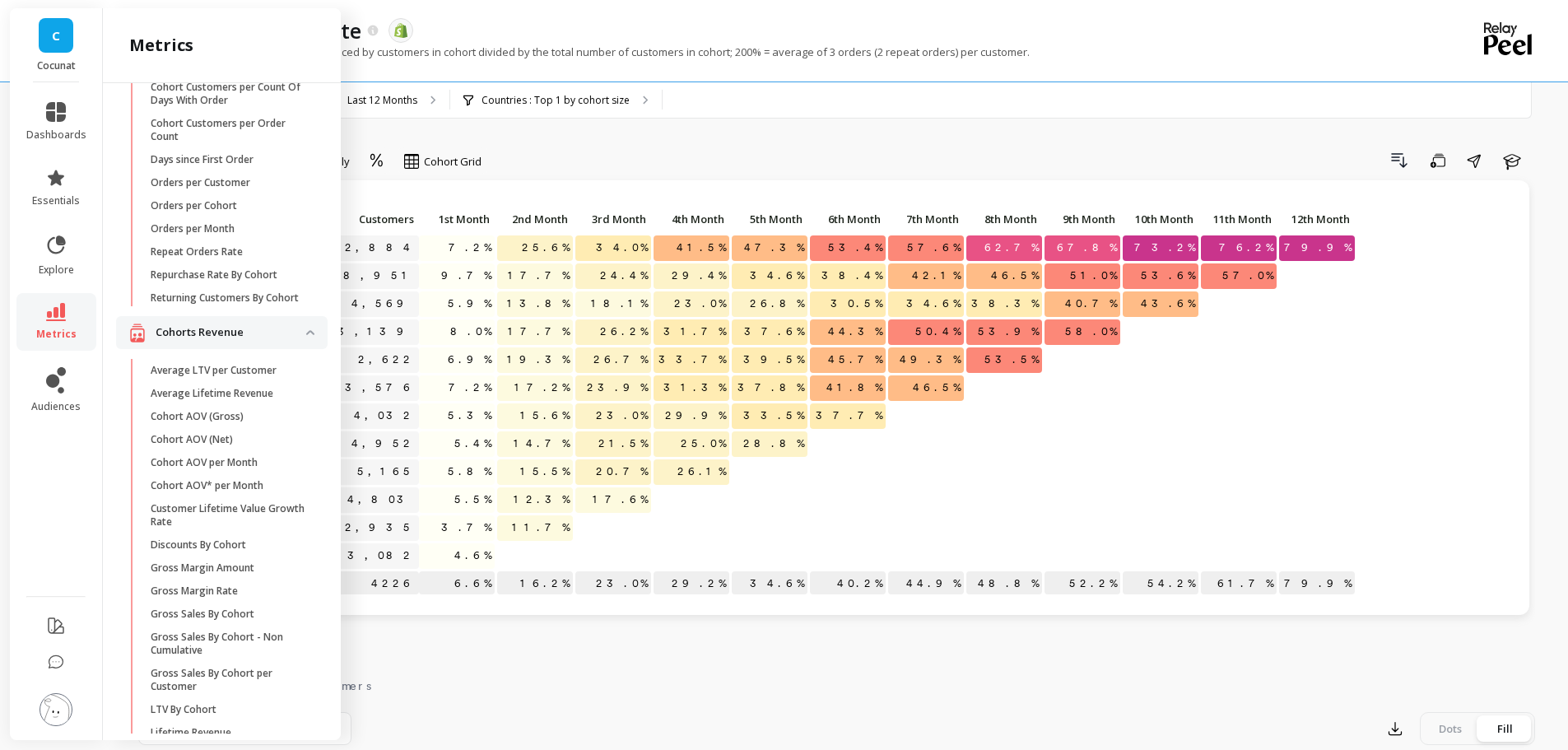
scroll to position [0, 0]
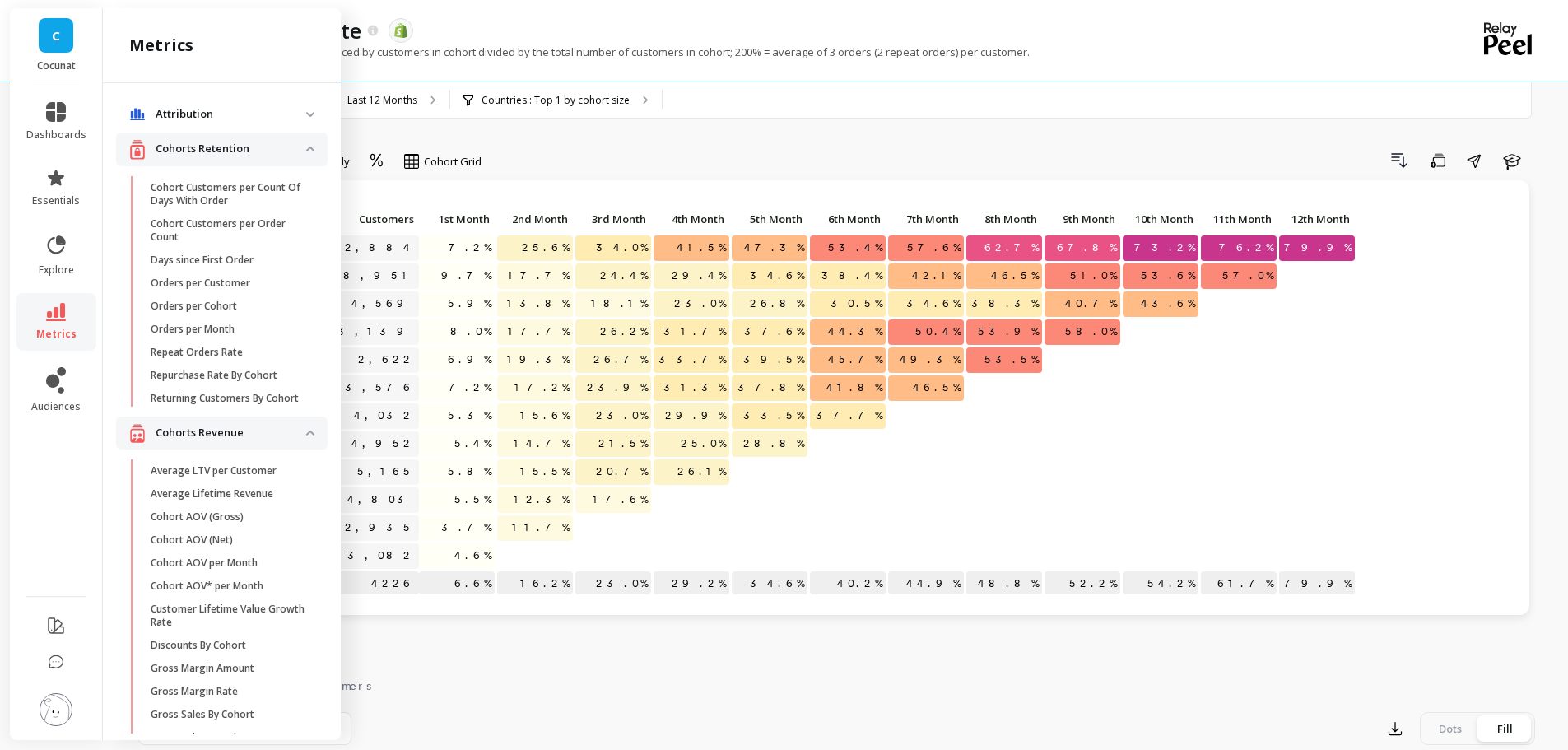
click at [819, 155] on div "Drill Down Save Share Learn" at bounding box center [1014, 160] width 1042 height 26
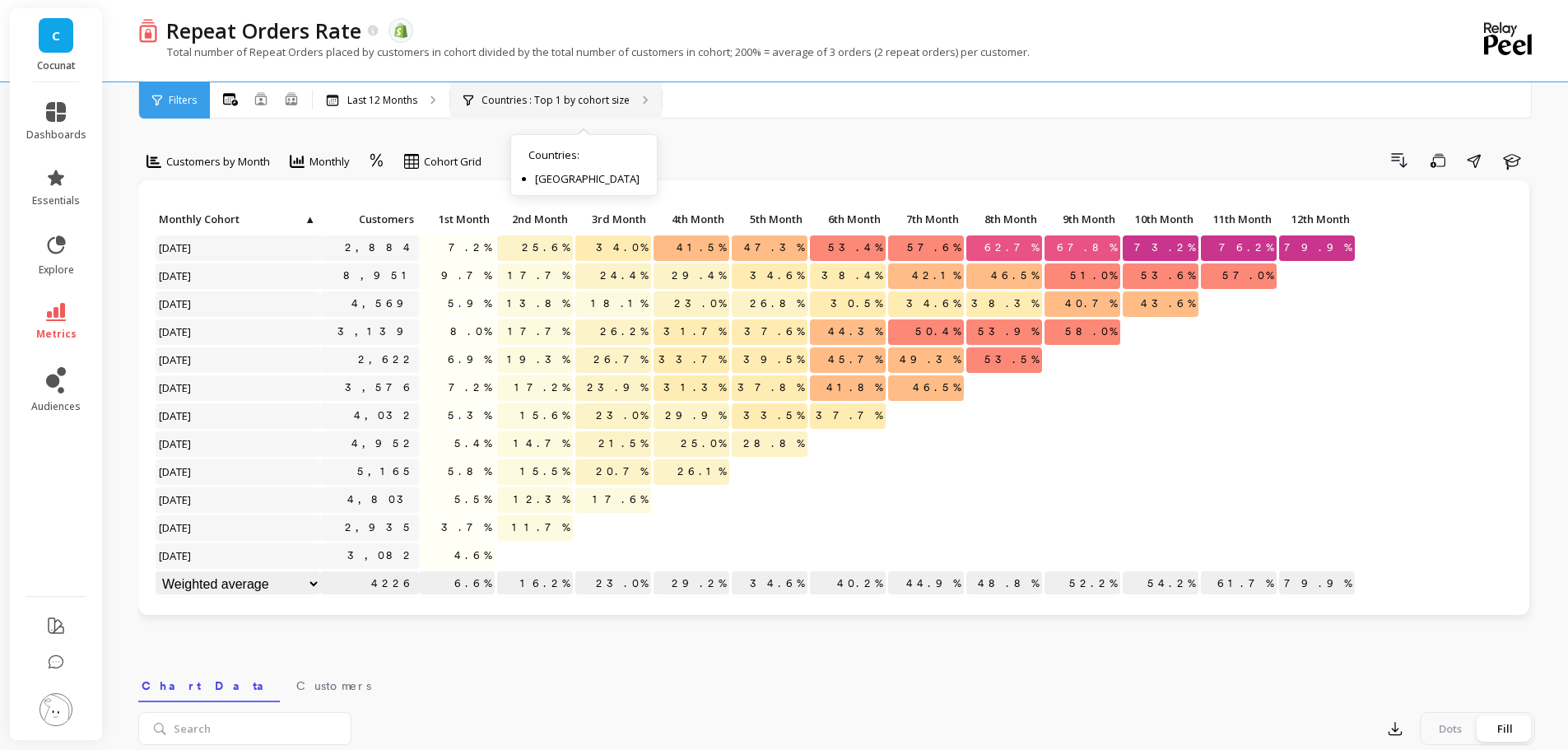
click at [628, 100] on div "Countries : Top 1 by cohort size Countries : [GEOGRAPHIC_DATA]" at bounding box center [556, 100] width 212 height 37
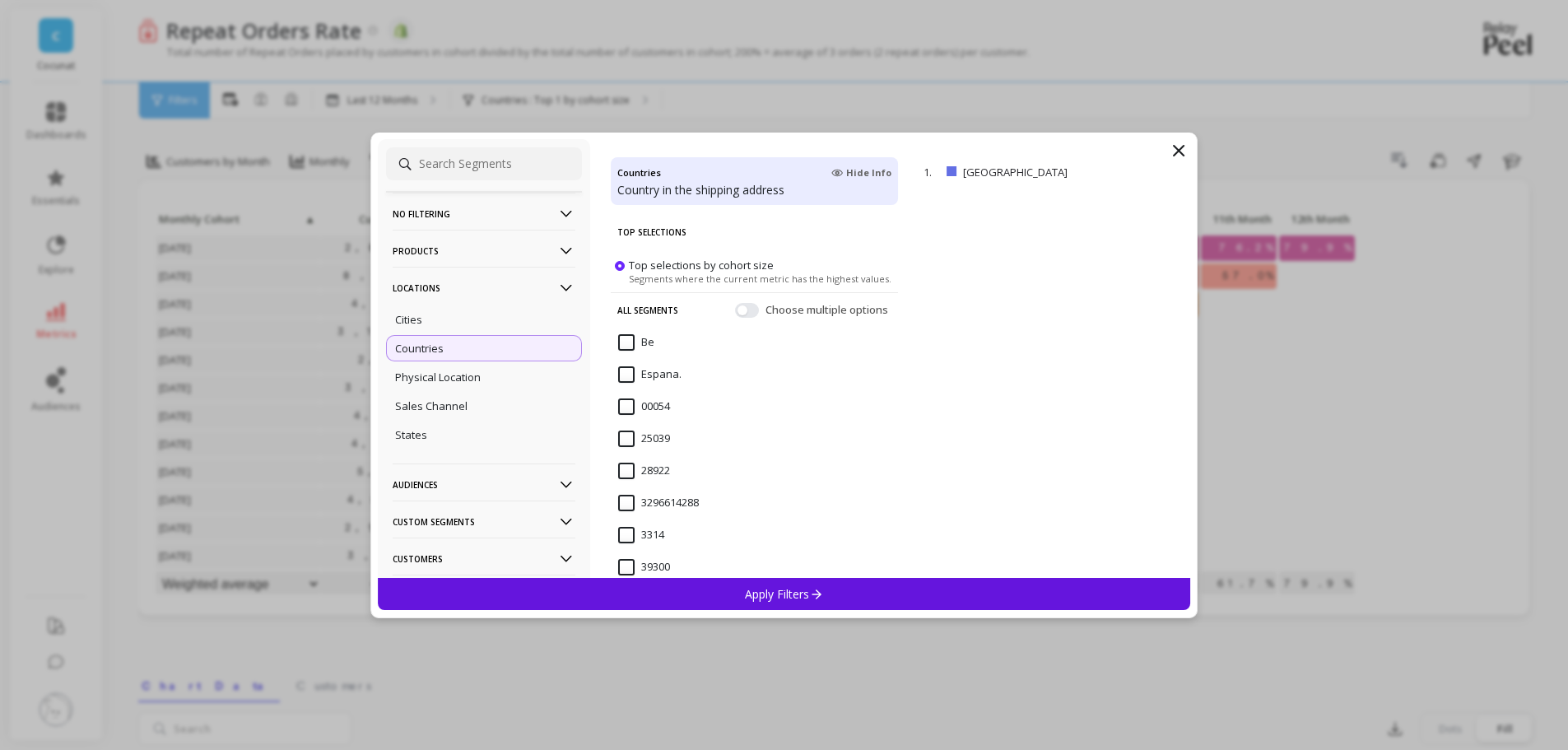
click at [749, 308] on div "Choose multiple options" at bounding box center [812, 310] width 156 height 16
click at [735, 309] on button "button" at bounding box center [747, 310] width 24 height 15
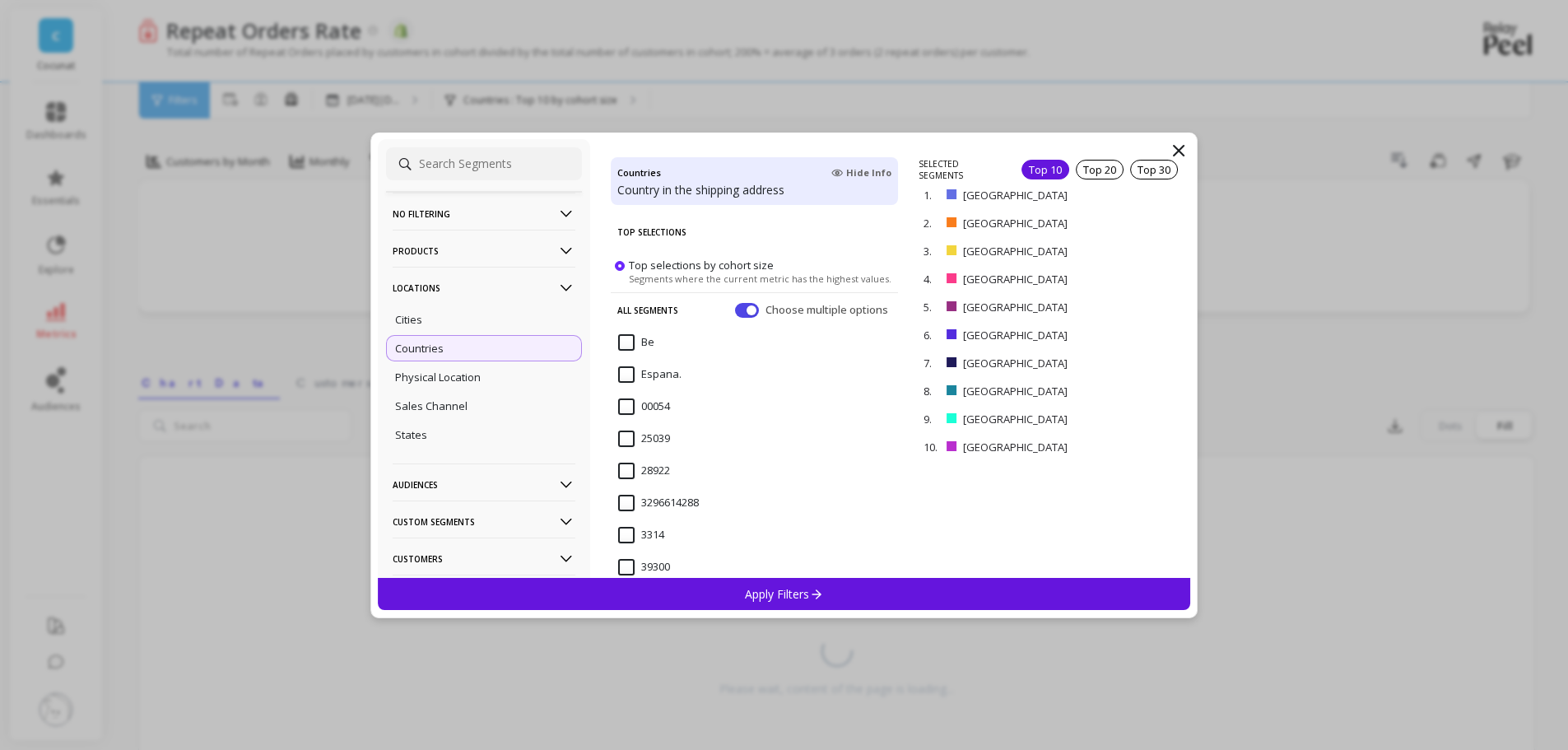
click at [799, 603] on div "Apply Filters" at bounding box center [784, 593] width 813 height 32
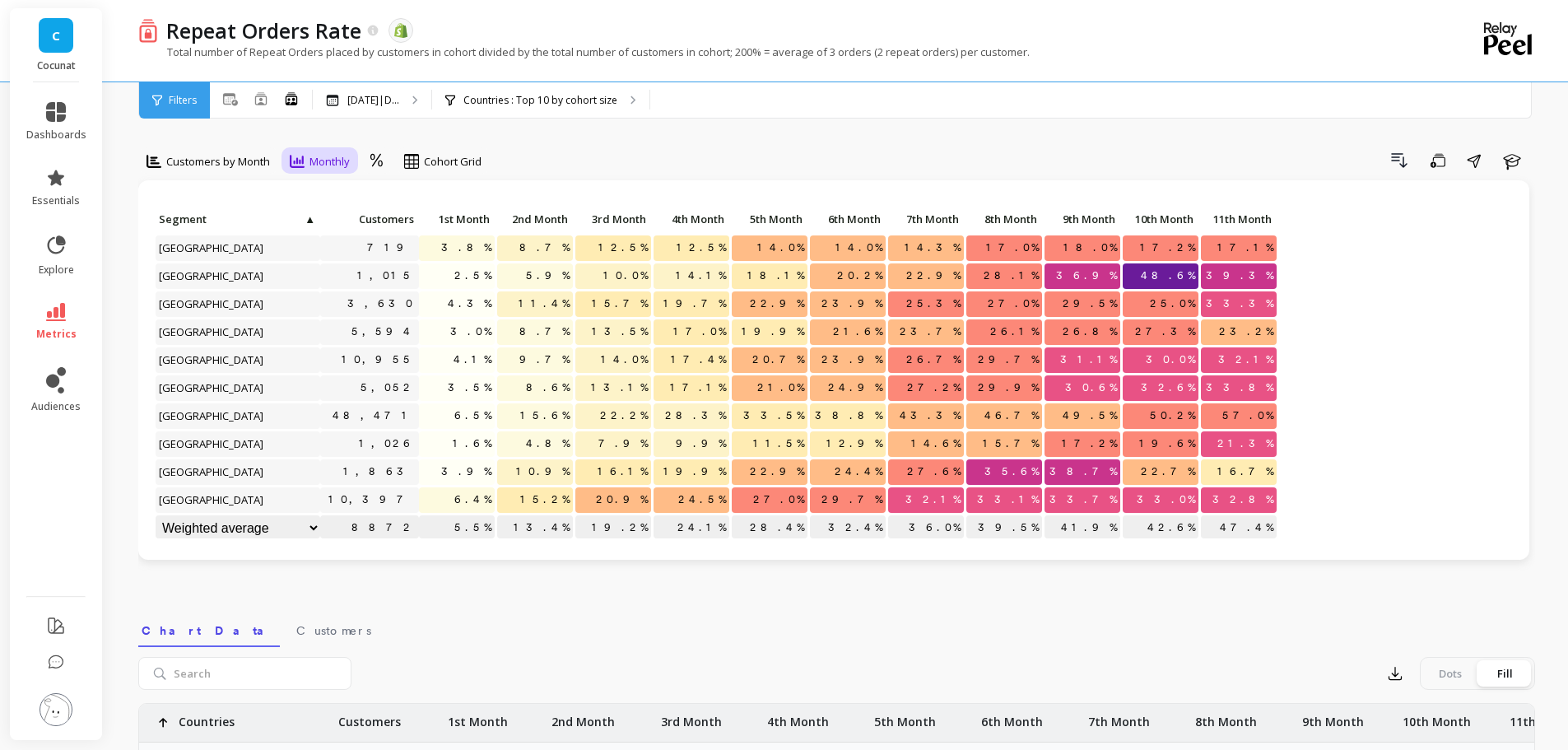
click at [337, 169] on span "Monthly" at bounding box center [330, 161] width 40 height 16
click at [313, 263] on div "Yearly" at bounding box center [342, 260] width 94 height 16
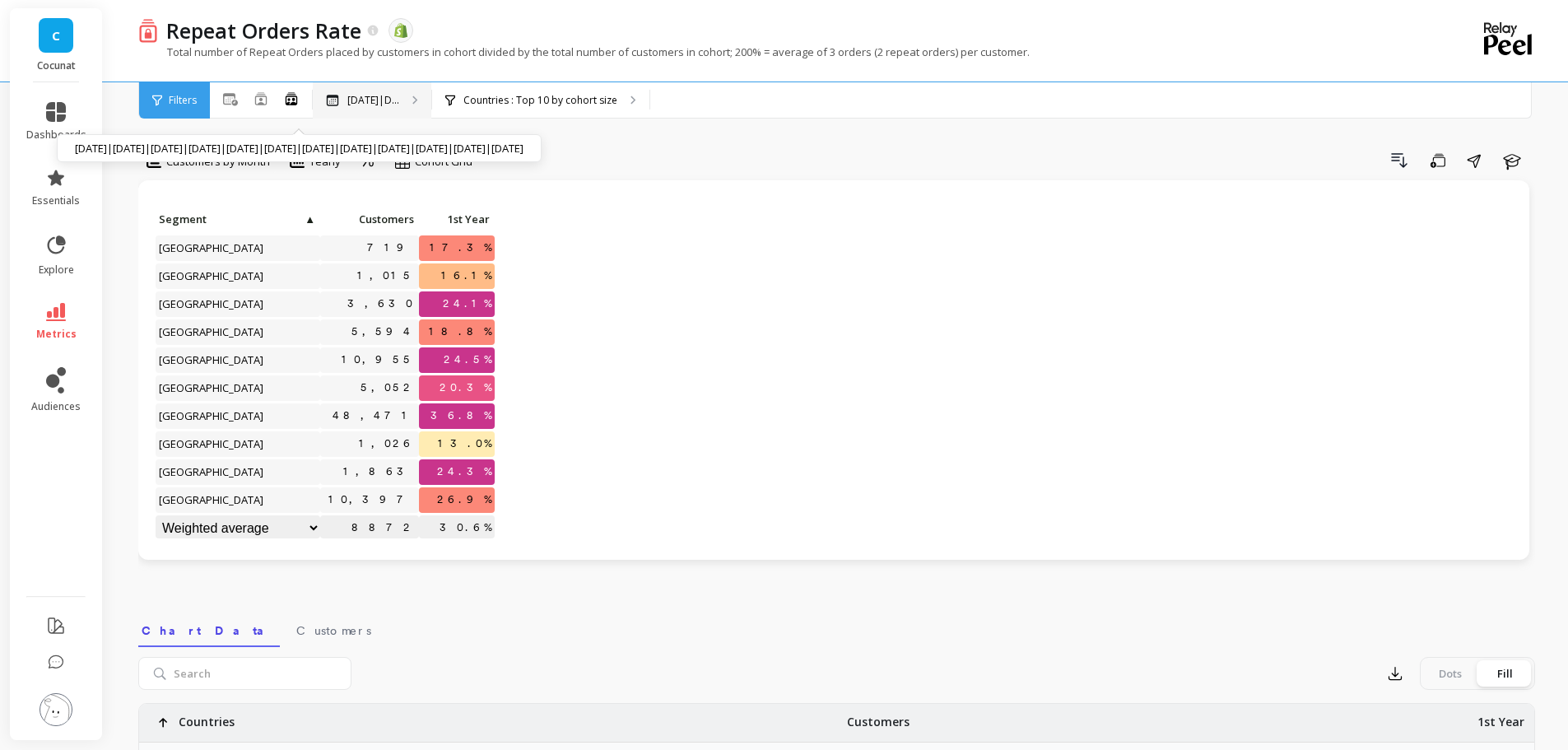
click at [389, 105] on p "[DATE]|D..." at bounding box center [373, 100] width 52 height 13
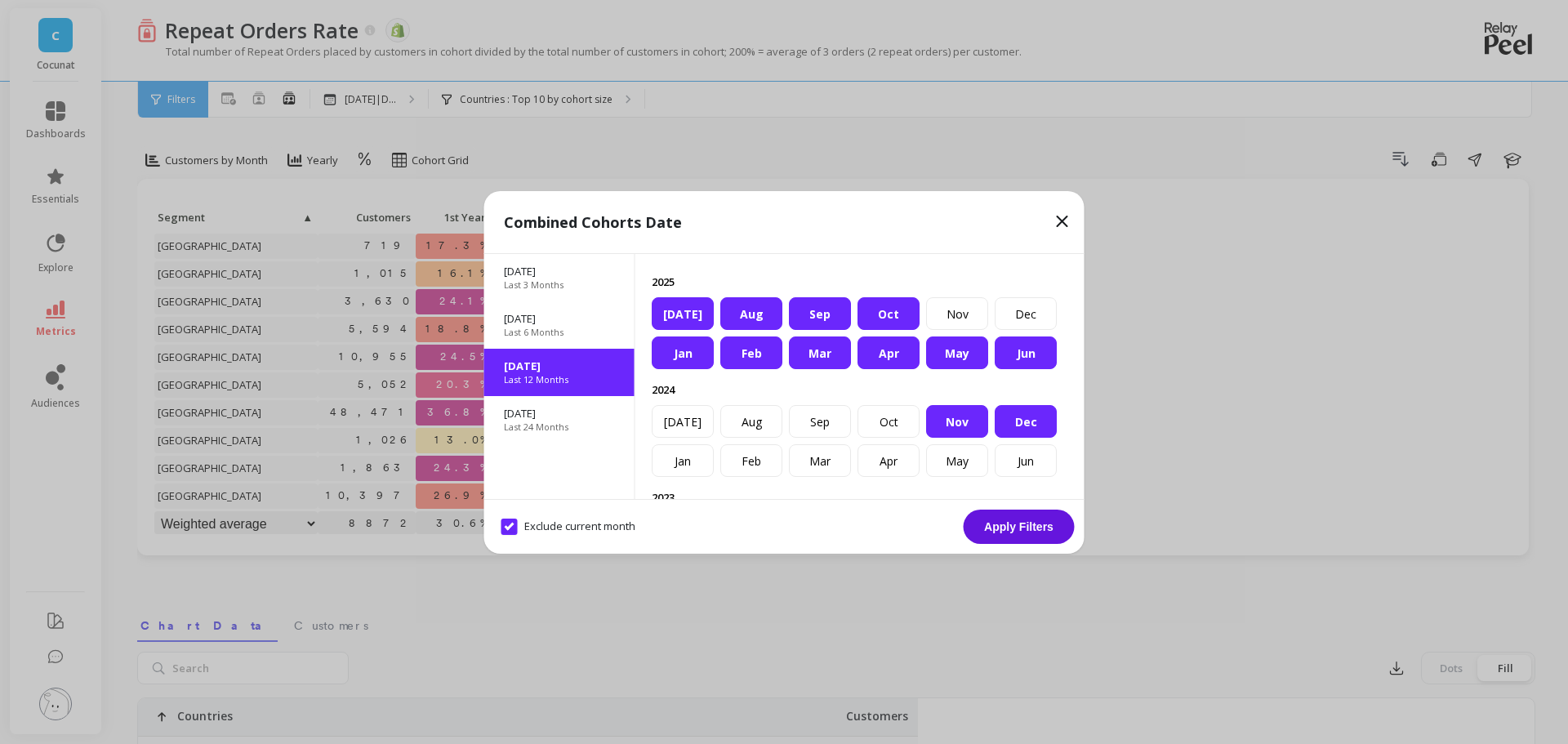
click at [1060, 217] on icon at bounding box center [1062, 221] width 20 height 20
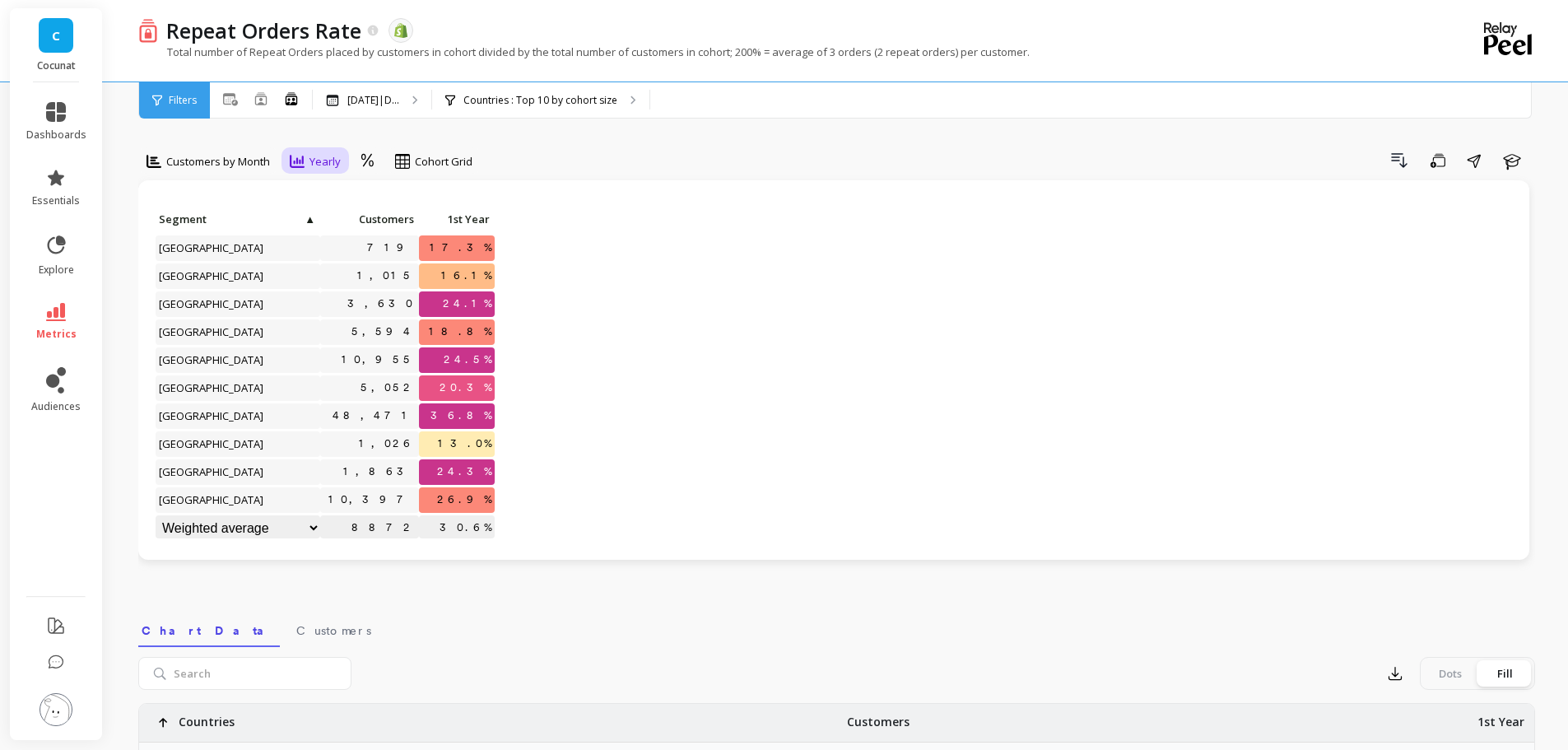
click at [302, 150] on div "Yearly" at bounding box center [315, 161] width 61 height 28
click at [630, 331] on div "Click to create an audience 719 17.3% Click to create an audience 1,015 16.1% C…" at bounding box center [833, 375] width 1358 height 336
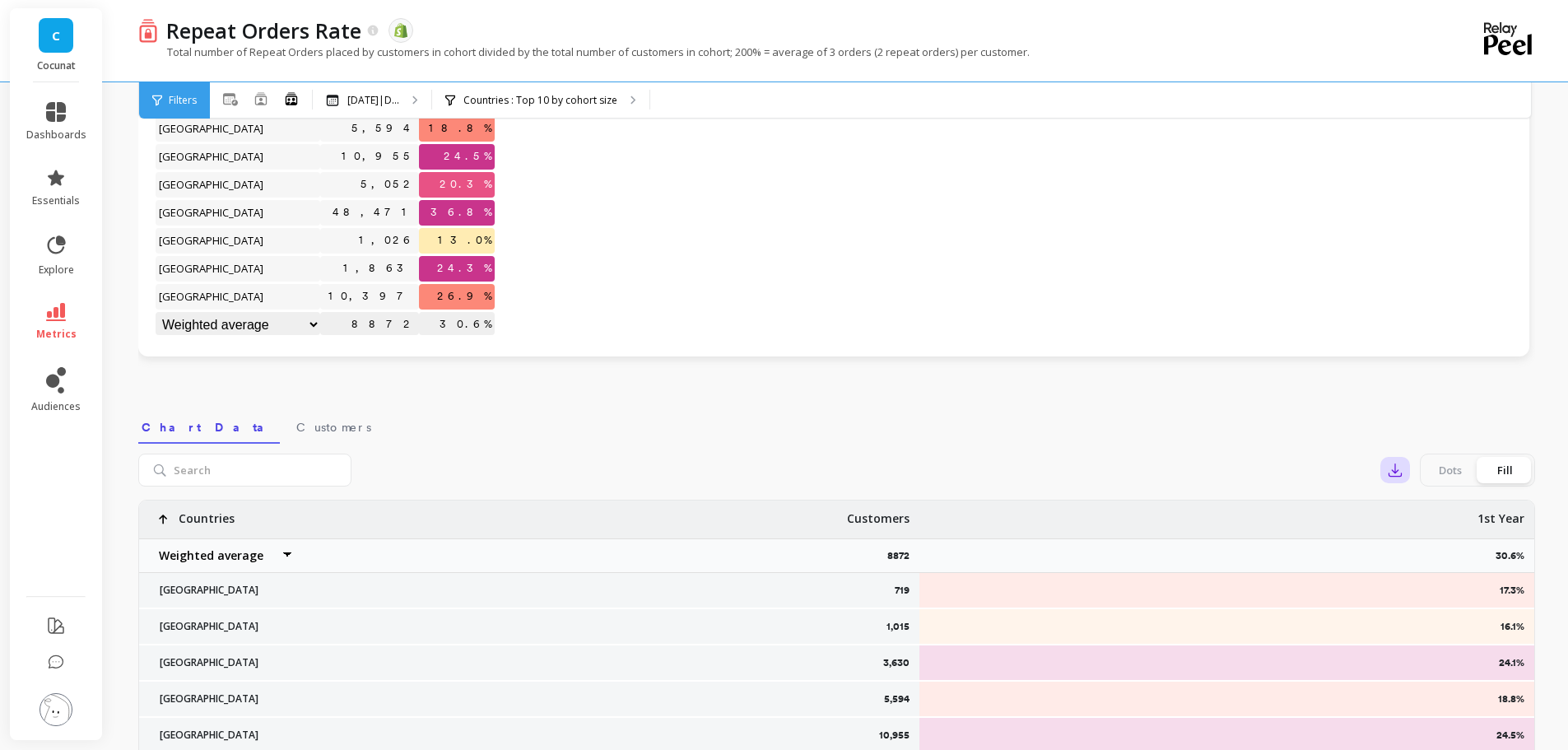
scroll to position [329, 0]
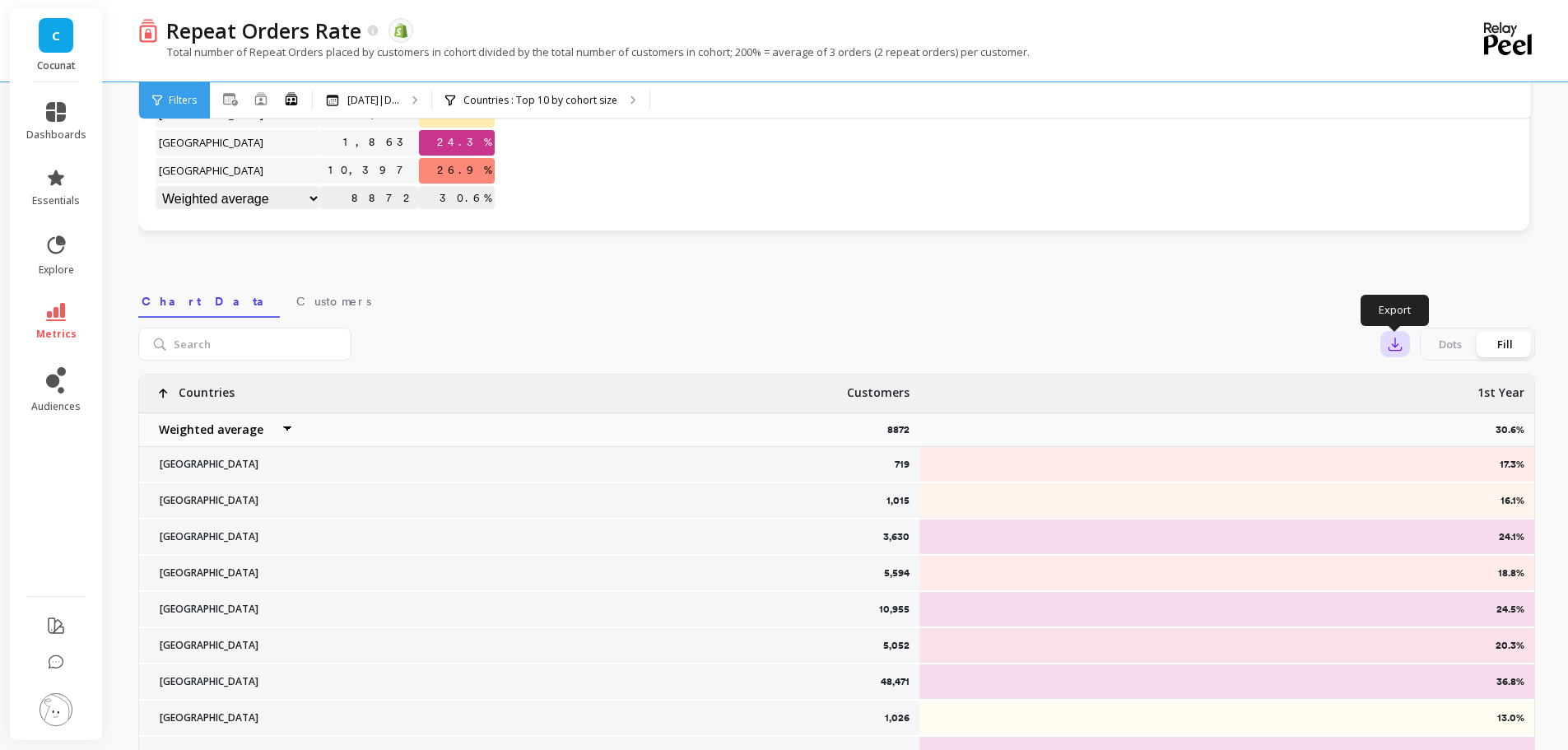
click at [1396, 344] on icon "button" at bounding box center [1395, 344] width 16 height 16
click at [1423, 399] on button "CSV" at bounding box center [1455, 389] width 146 height 29
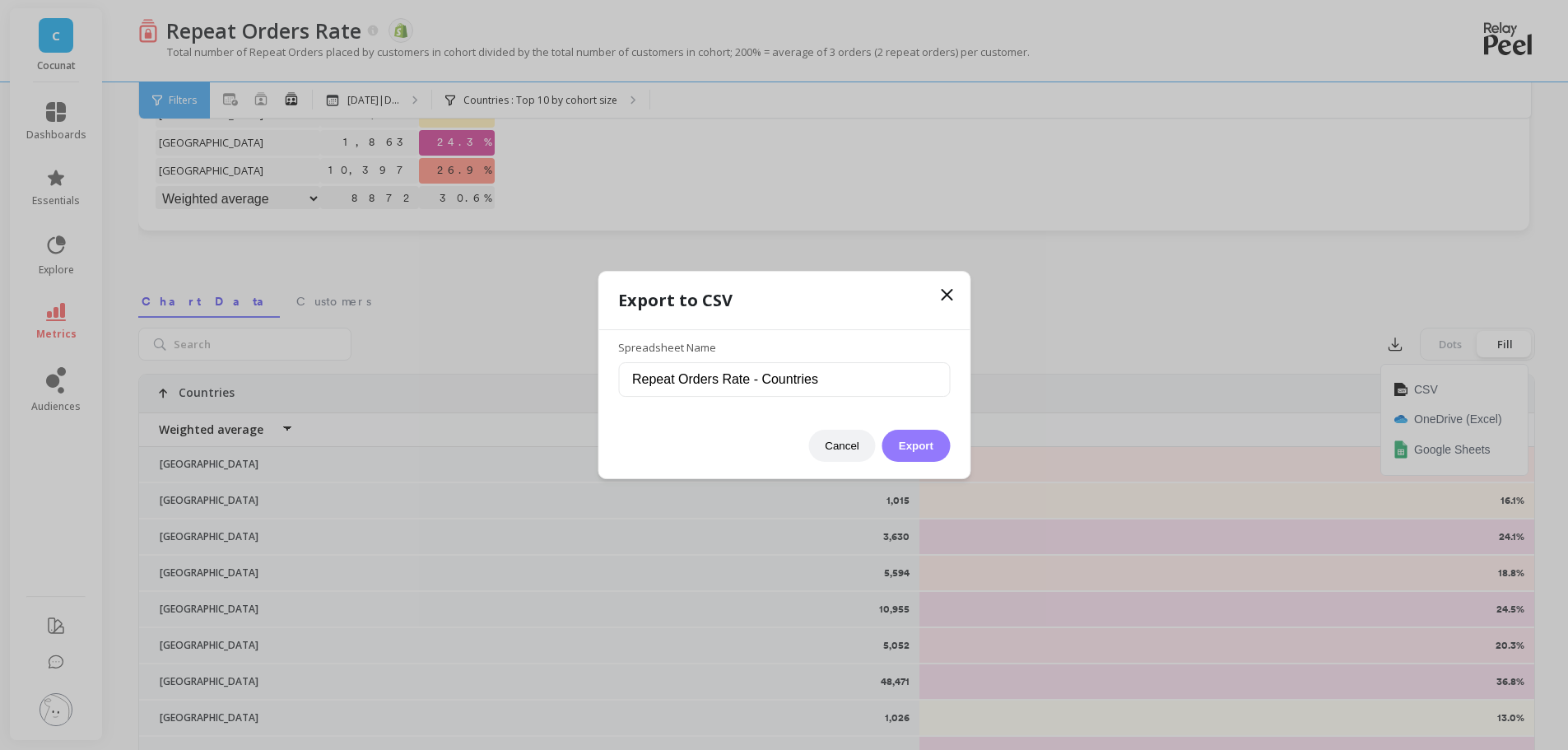
click at [913, 435] on button "Export" at bounding box center [916, 445] width 68 height 32
